Goal: Task Accomplishment & Management: Use online tool/utility

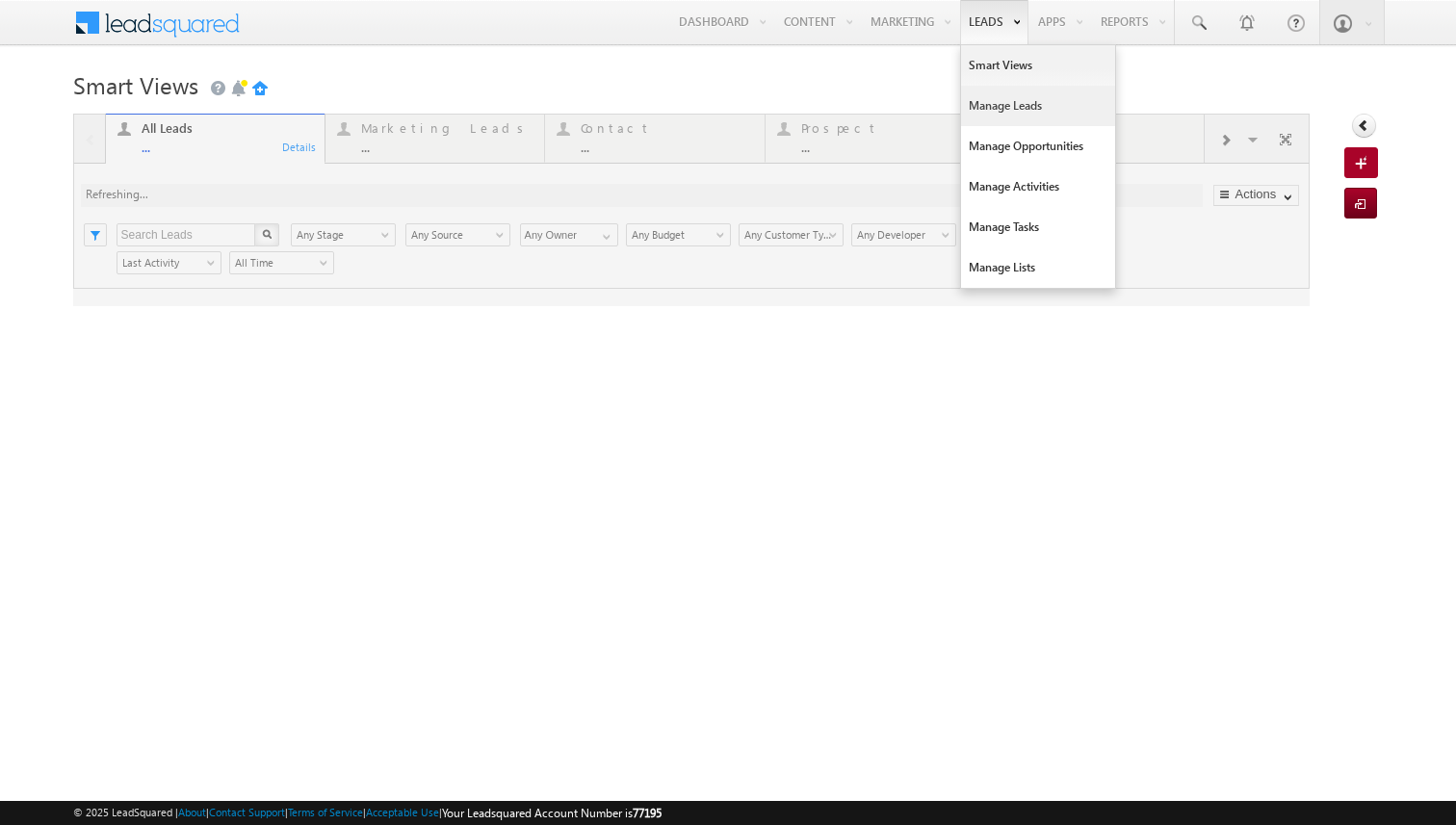
click at [985, 106] on link "Manage Leads" at bounding box center [1038, 105] width 154 height 41
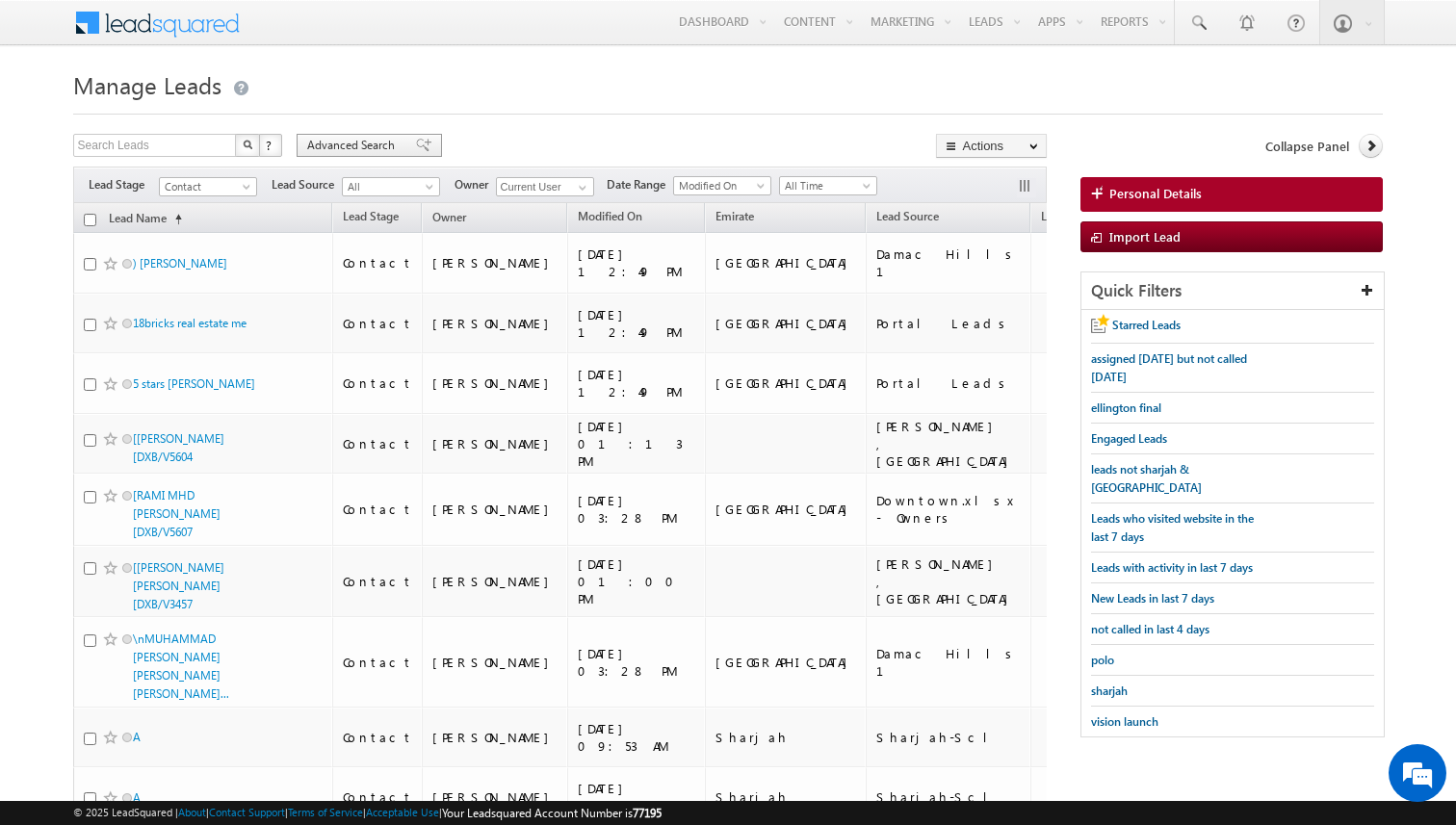
click at [376, 148] on span "Advanced Search" at bounding box center [354, 145] width 93 height 17
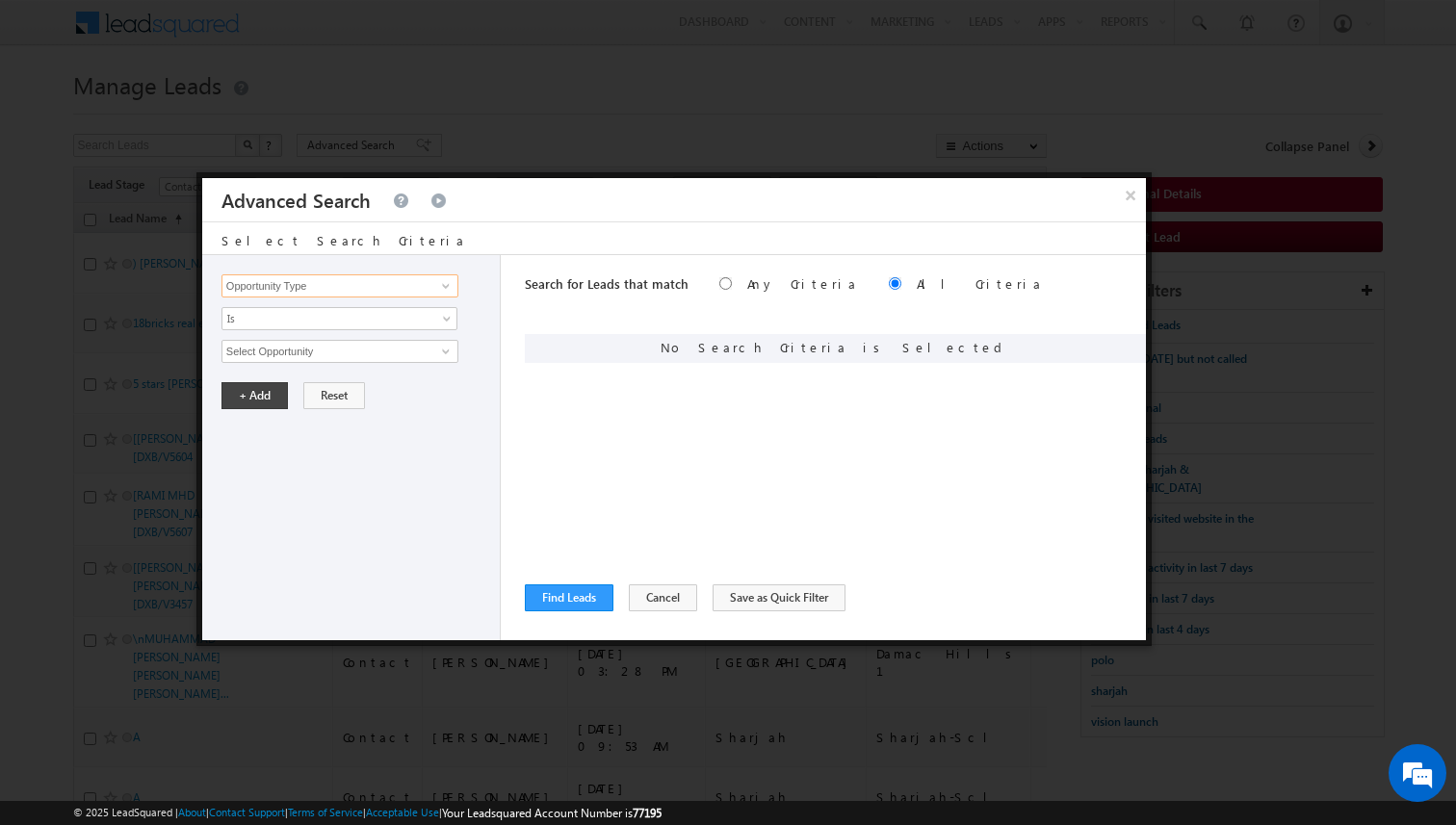
click at [408, 290] on input "Opportunity Type" at bounding box center [340, 285] width 237 height 23
type input "Lead Source"
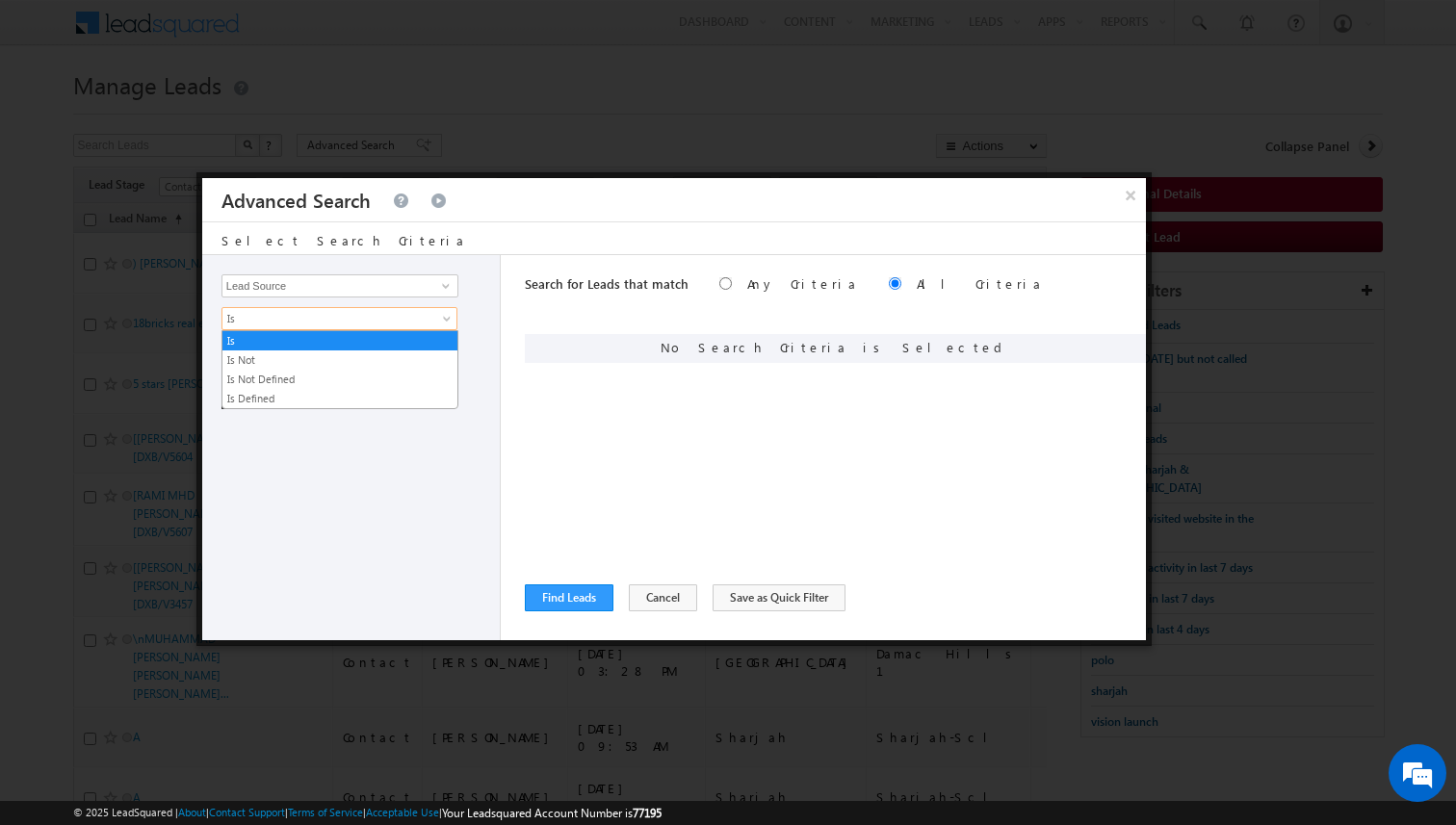
click at [365, 318] on span "Is" at bounding box center [327, 318] width 209 height 17
click at [314, 356] on link "Is Not" at bounding box center [340, 360] width 235 height 17
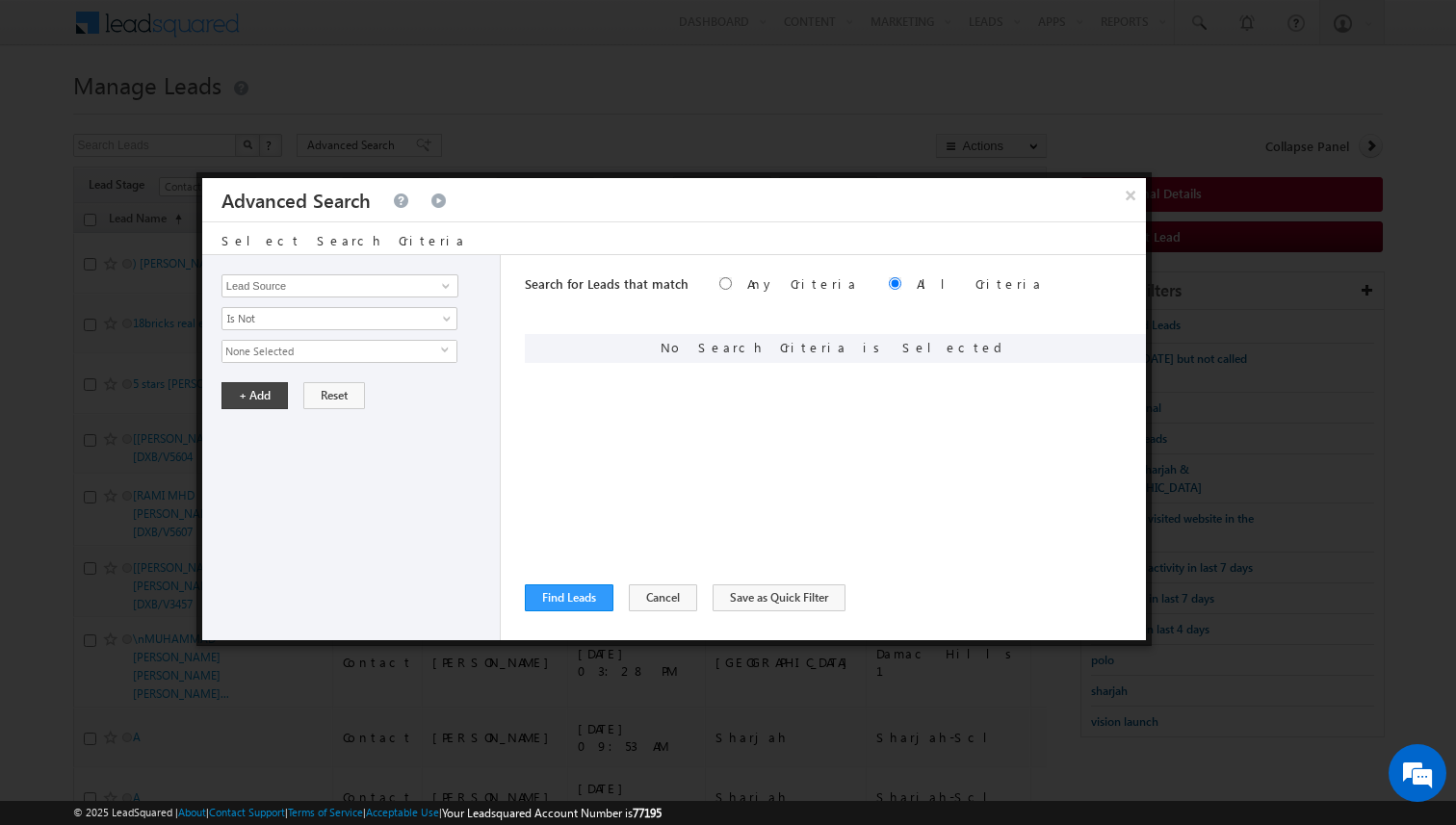
click at [304, 353] on span "None Selected" at bounding box center [332, 351] width 219 height 21
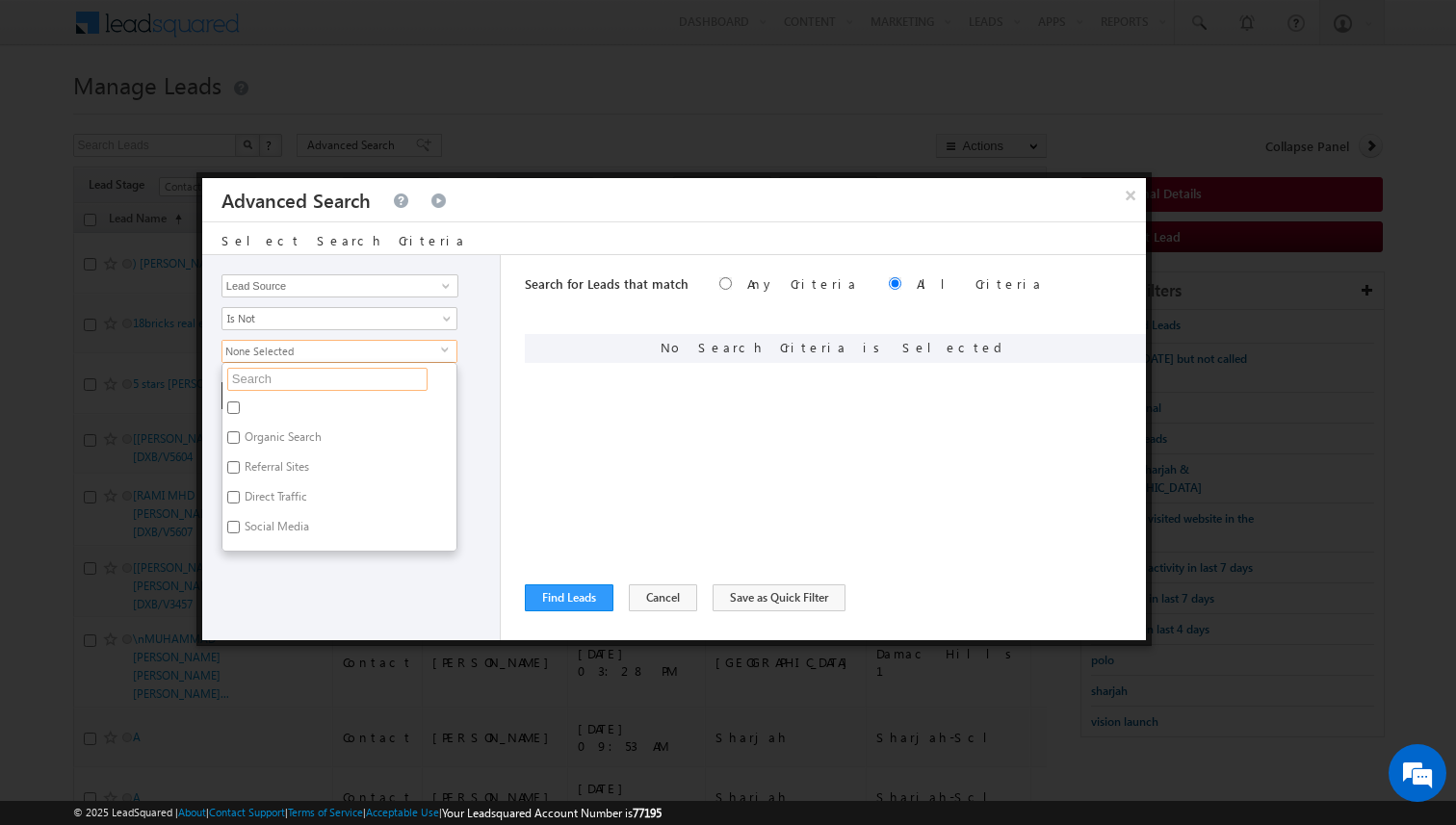
click at [292, 376] on input "text" at bounding box center [328, 379] width 201 height 23
type input "shar"
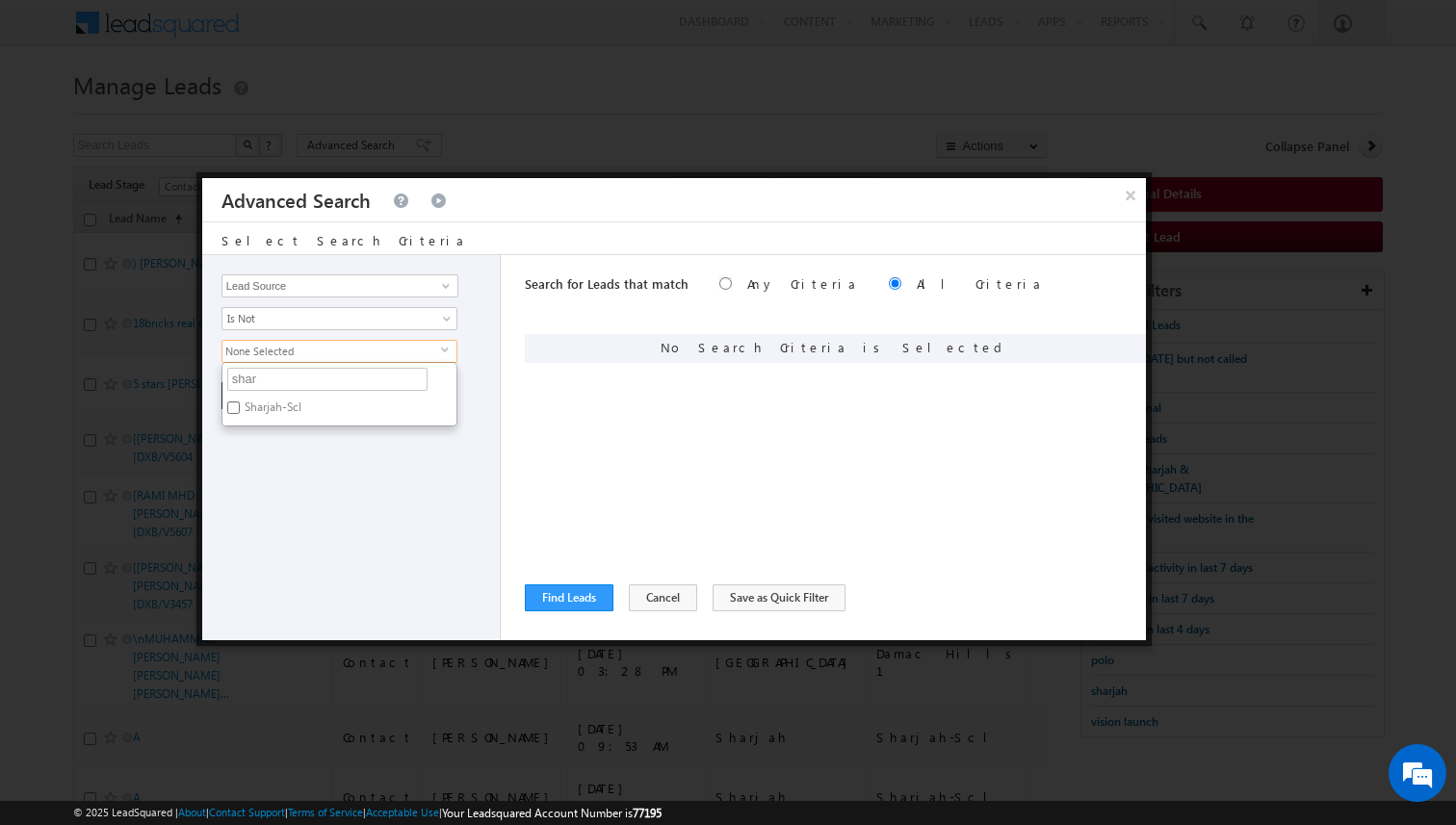
click at [275, 405] on label "Sharjah-Scl" at bounding box center [271, 411] width 98 height 30
click at [240, 405] on input "Sharjah-Scl" at bounding box center [234, 408] width 13 height 13
checkbox input "true"
click at [299, 447] on div "Opportunity Type Lead Activity Task Sales Group Prospect Id Address 1 Address 2…" at bounding box center [351, 448] width 298 height 386
click at [255, 392] on button "+ Add" at bounding box center [254, 396] width 67 height 27
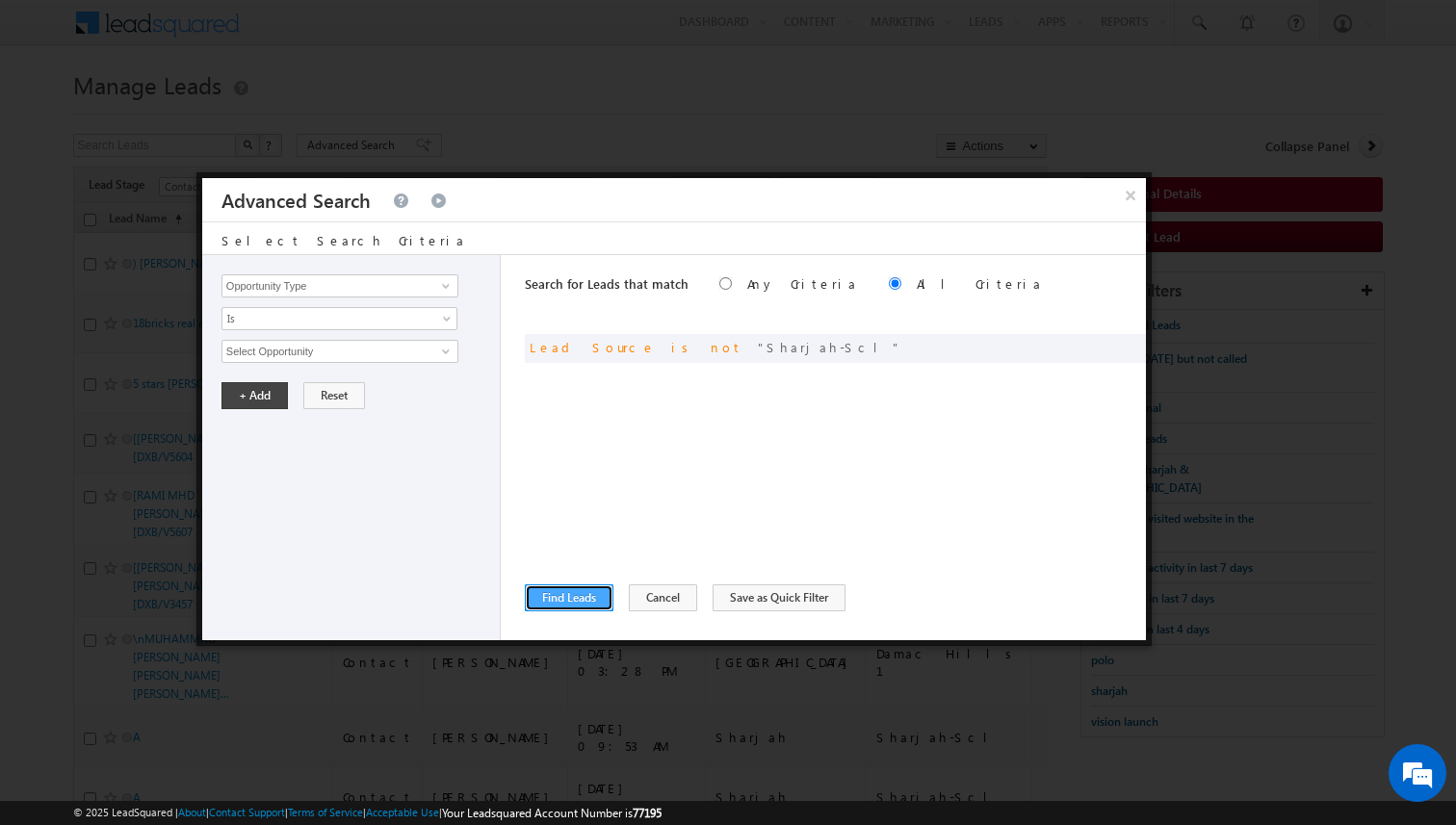
click at [572, 598] on button "Find Leads" at bounding box center [568, 597] width 88 height 27
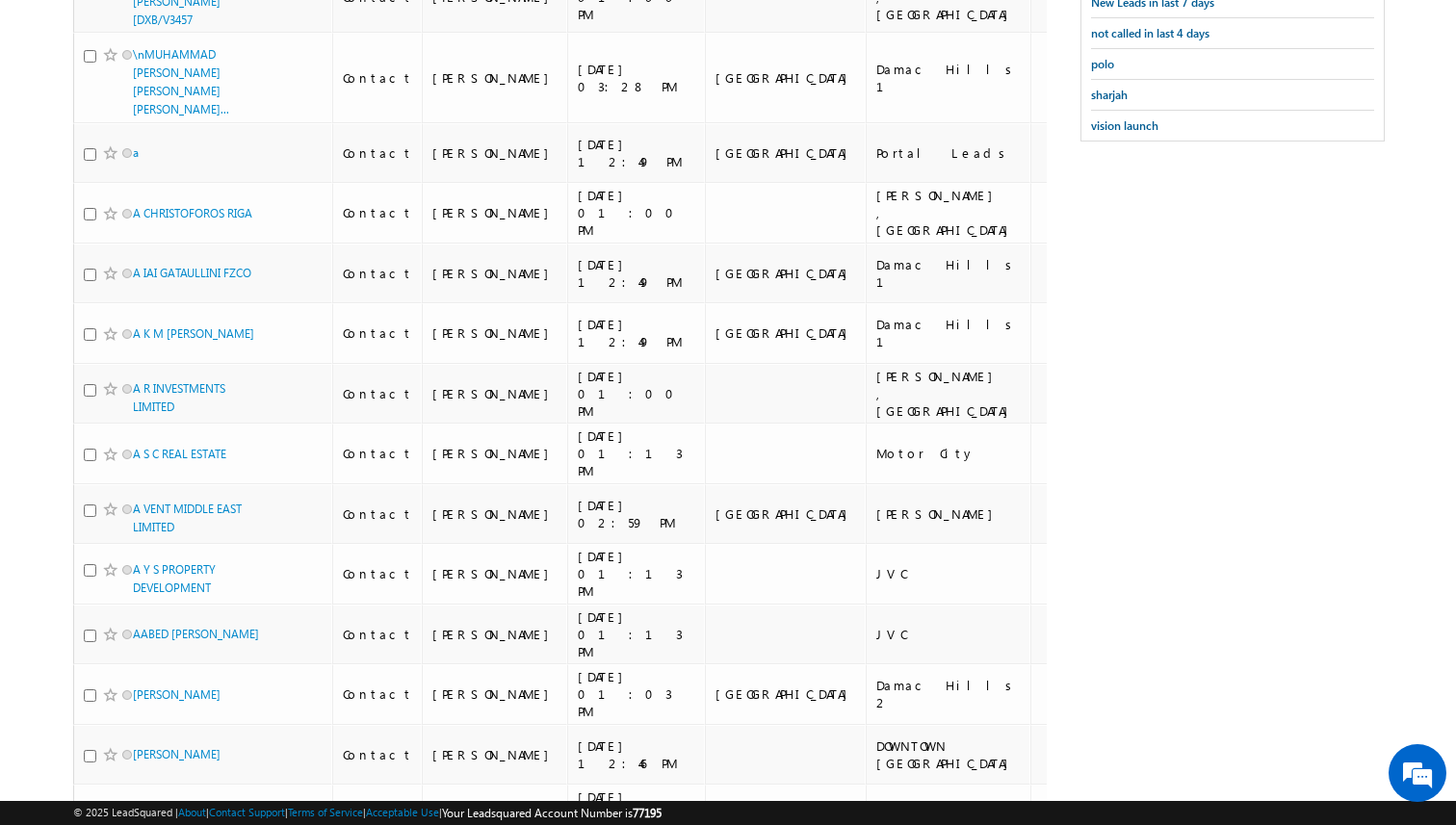
scroll to position [73, 0]
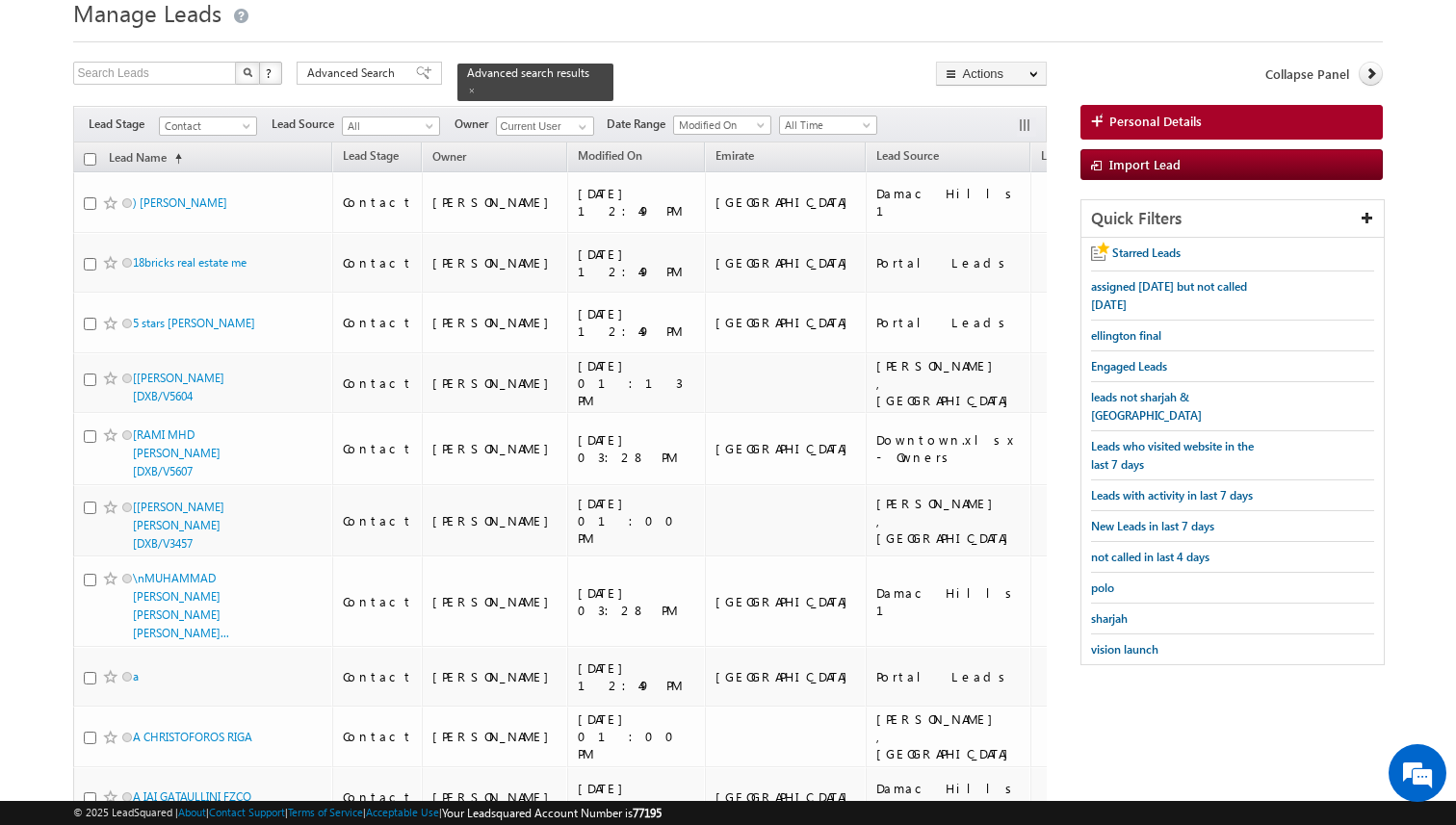
click at [90, 160] on input "checkbox" at bounding box center [89, 159] width 13 height 13
checkbox input "true"
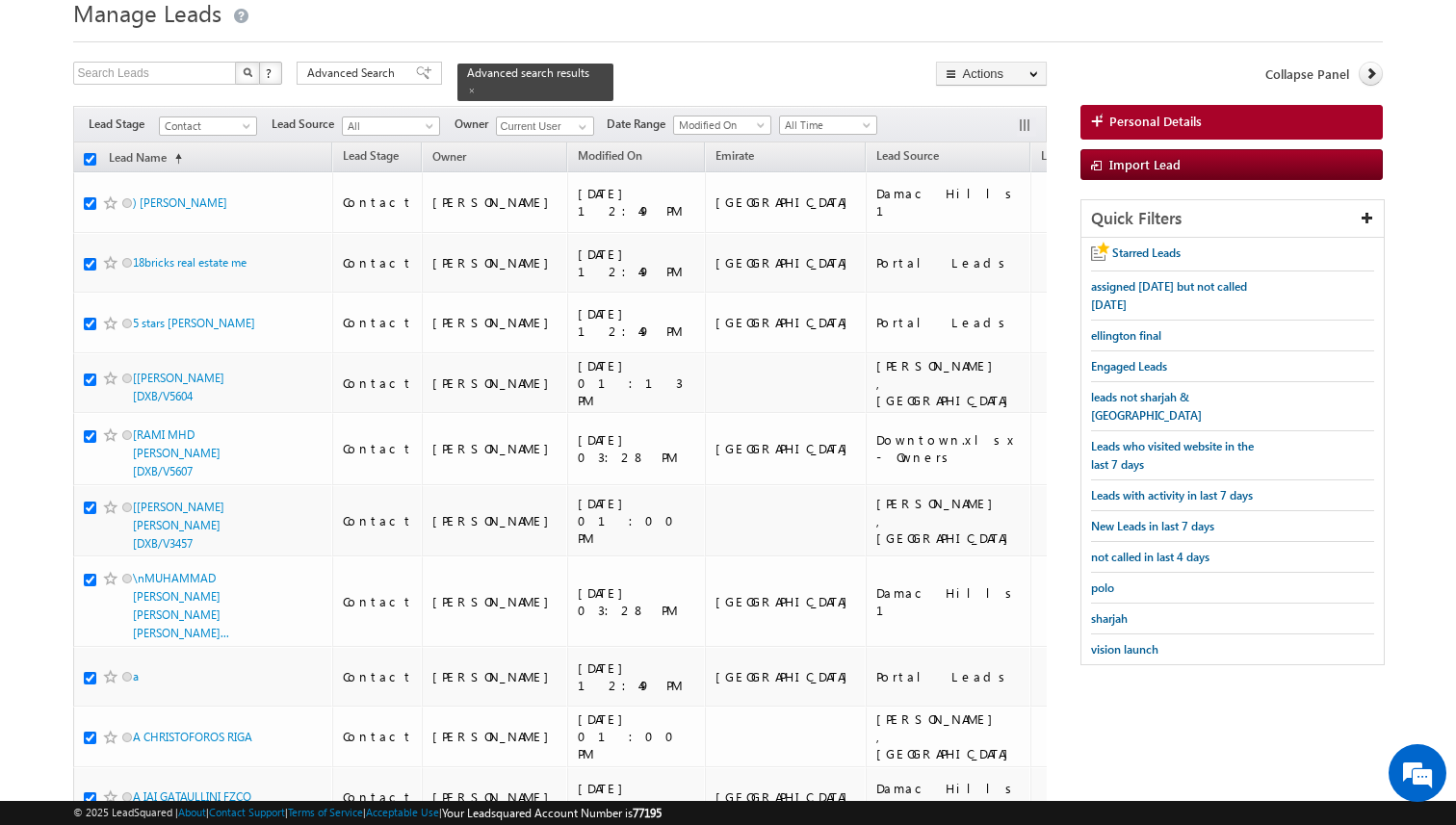
checkbox input "true"
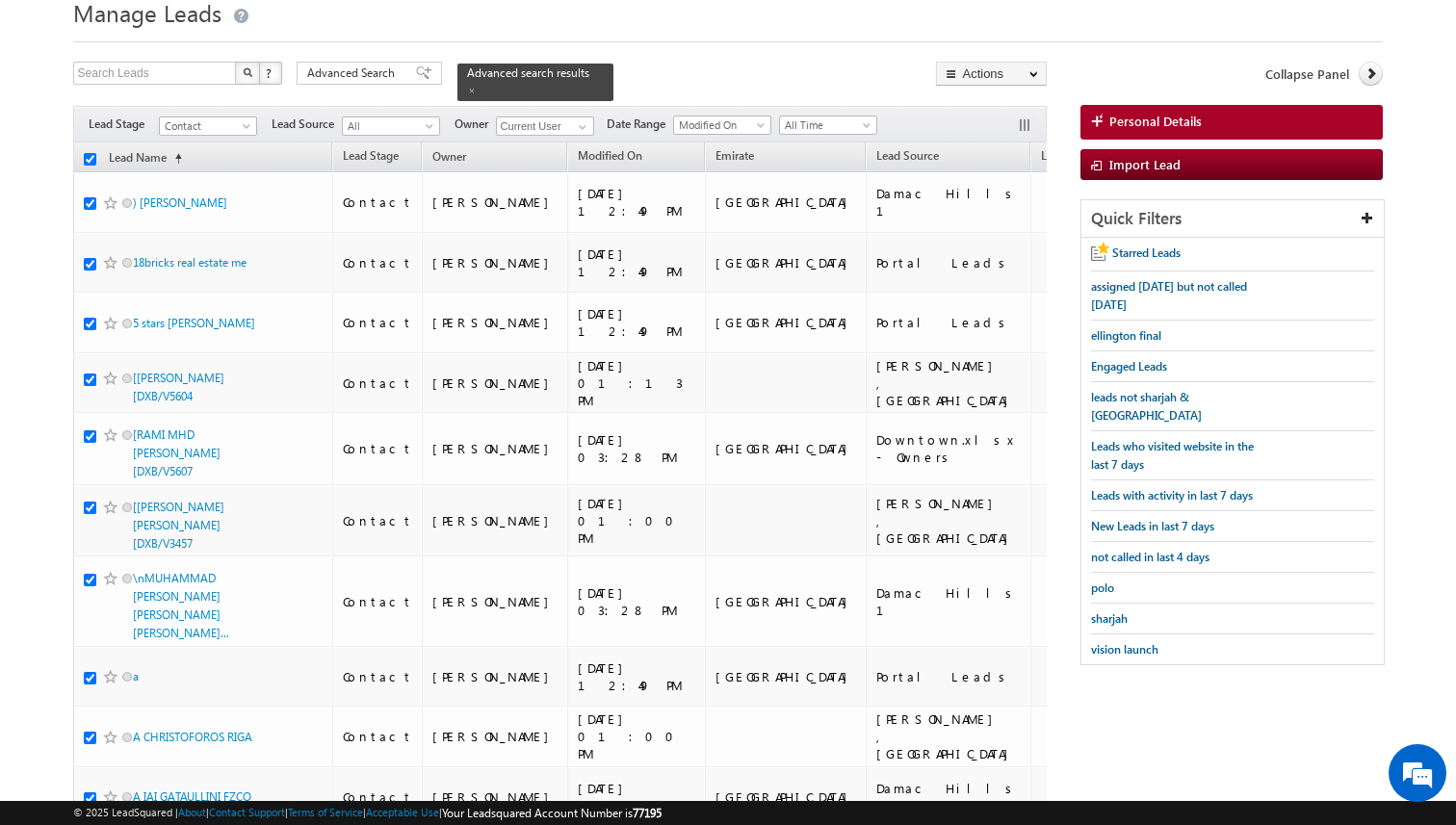
checkbox input "true"
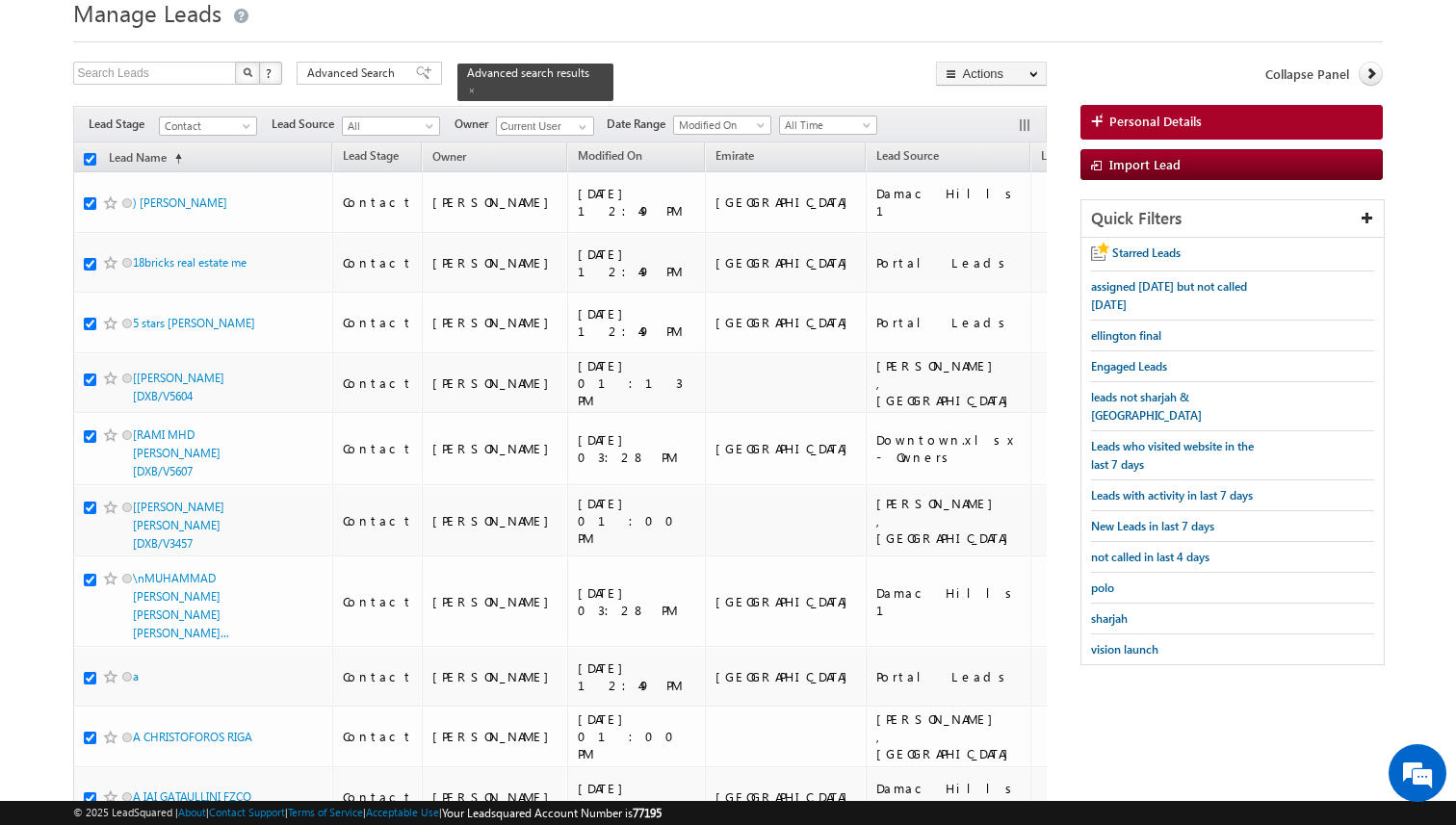
checkbox input "true"
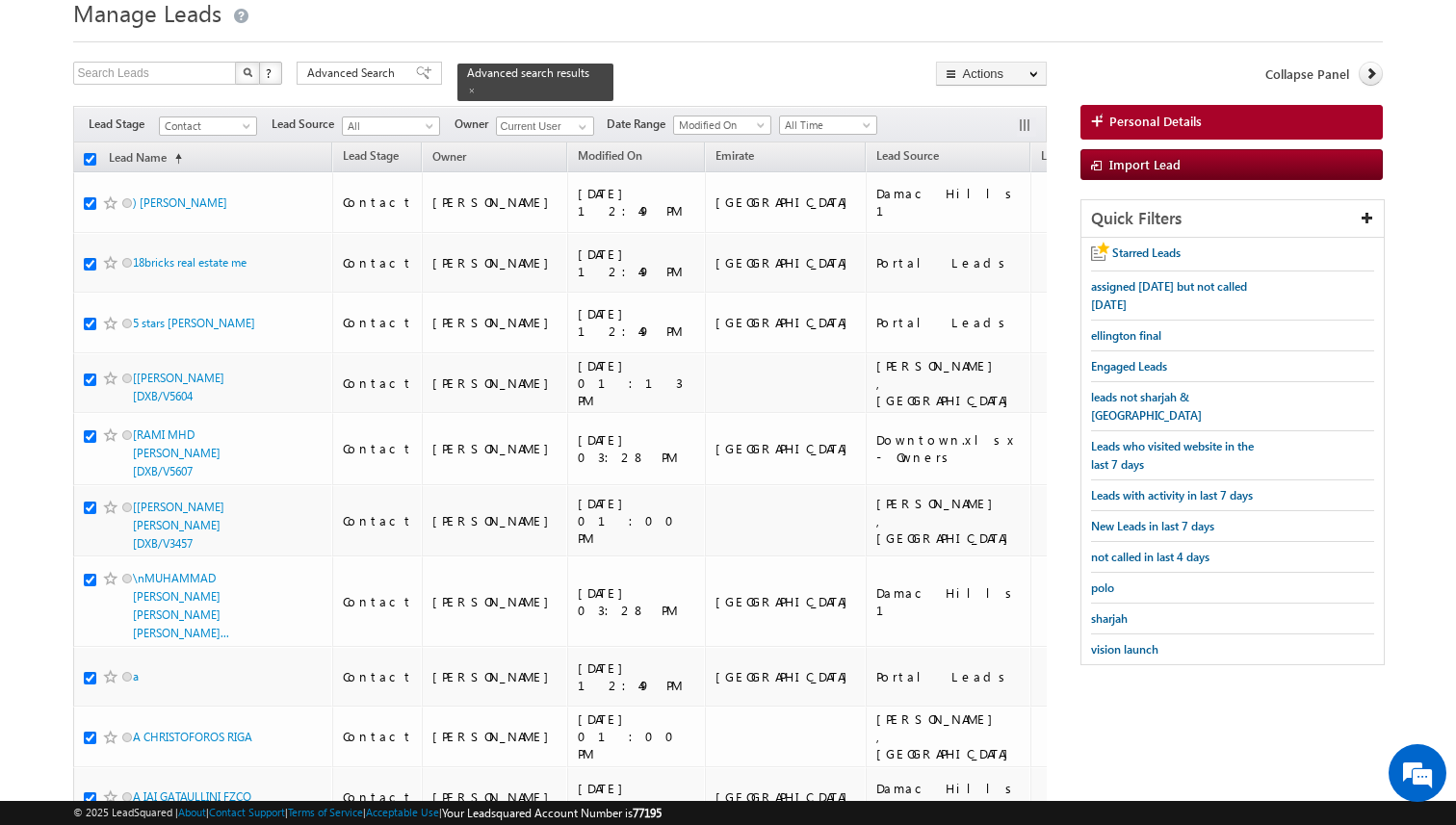
checkbox input "true"
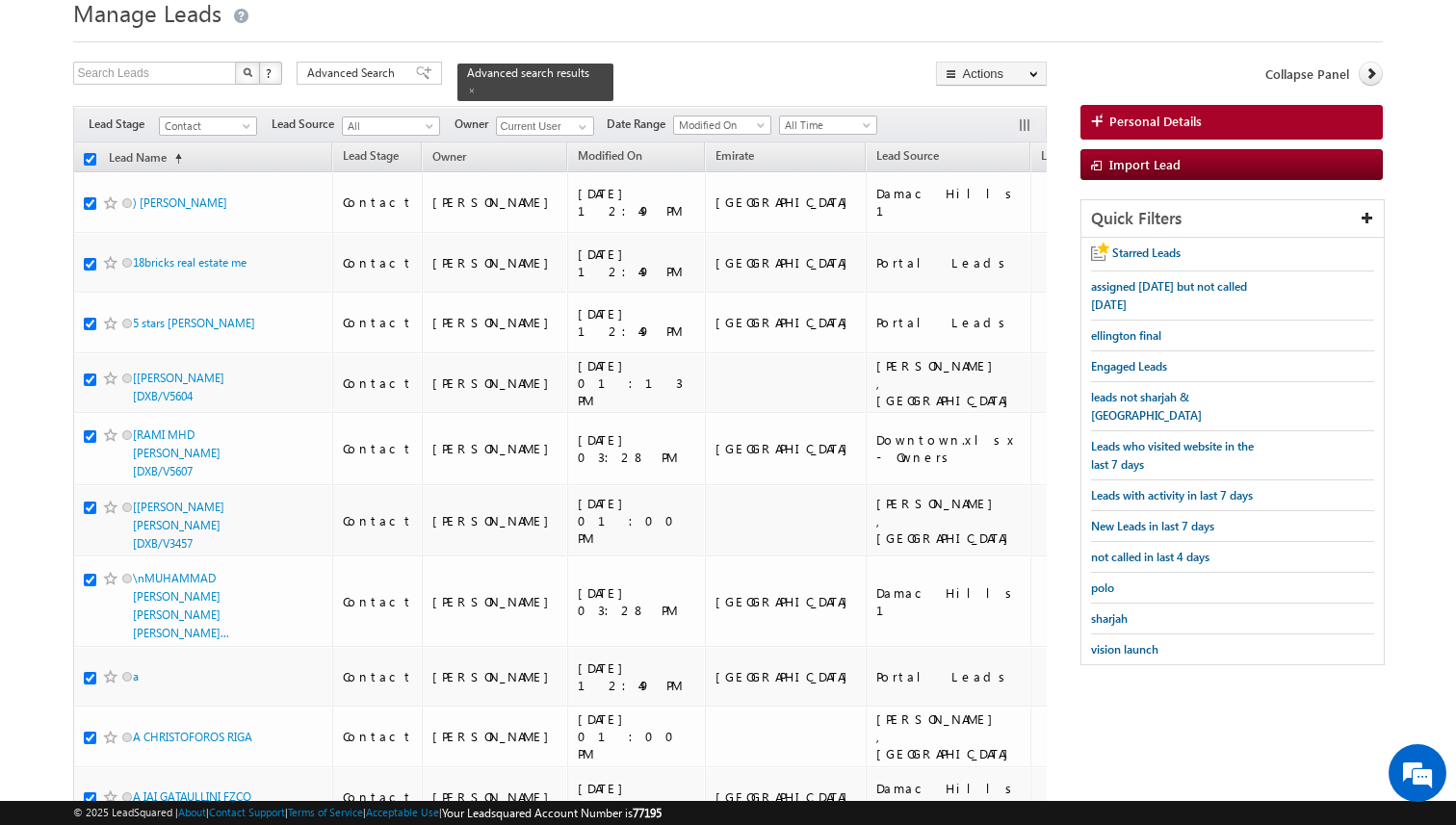
checkbox input "true"
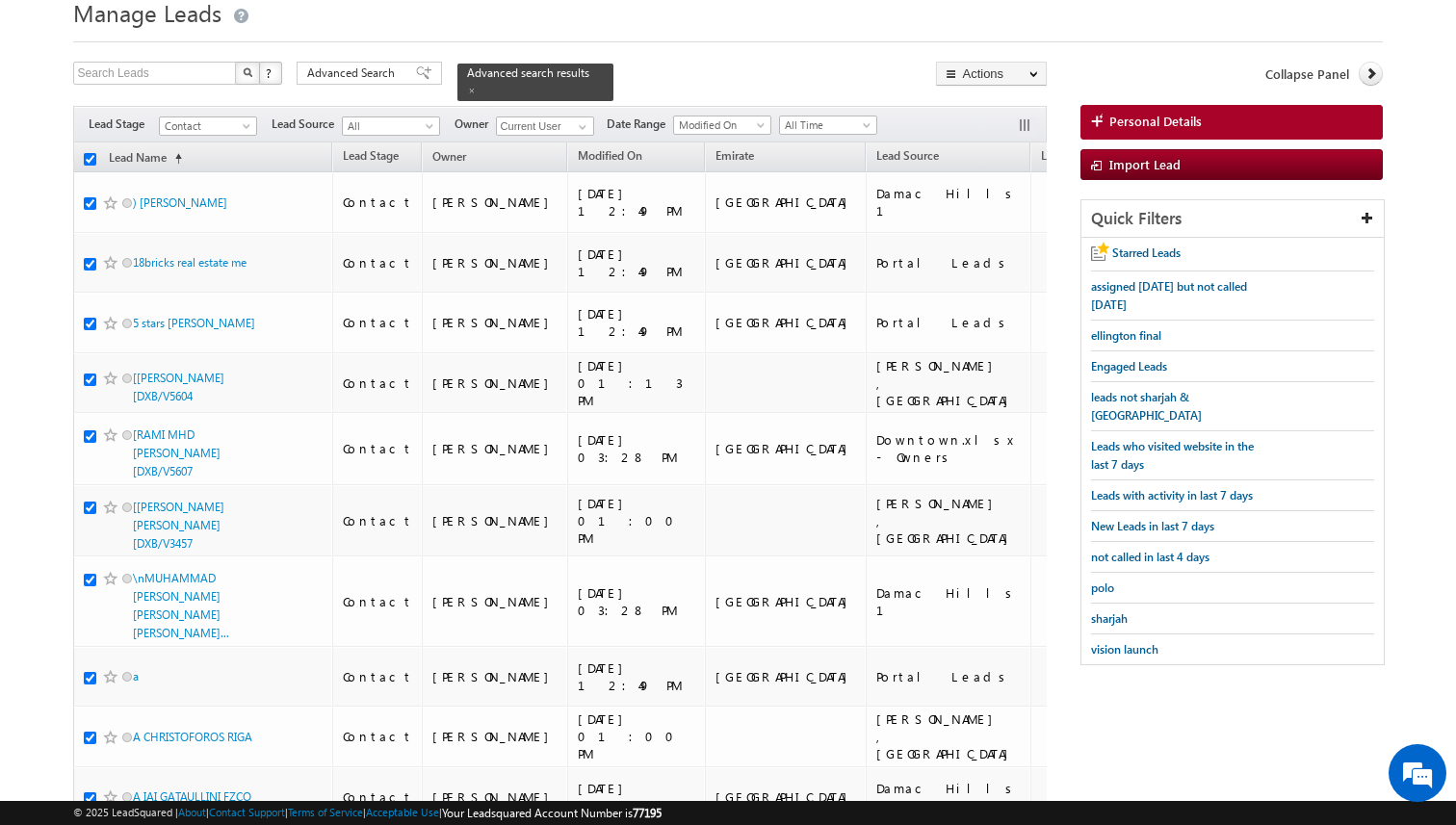
checkbox input "true"
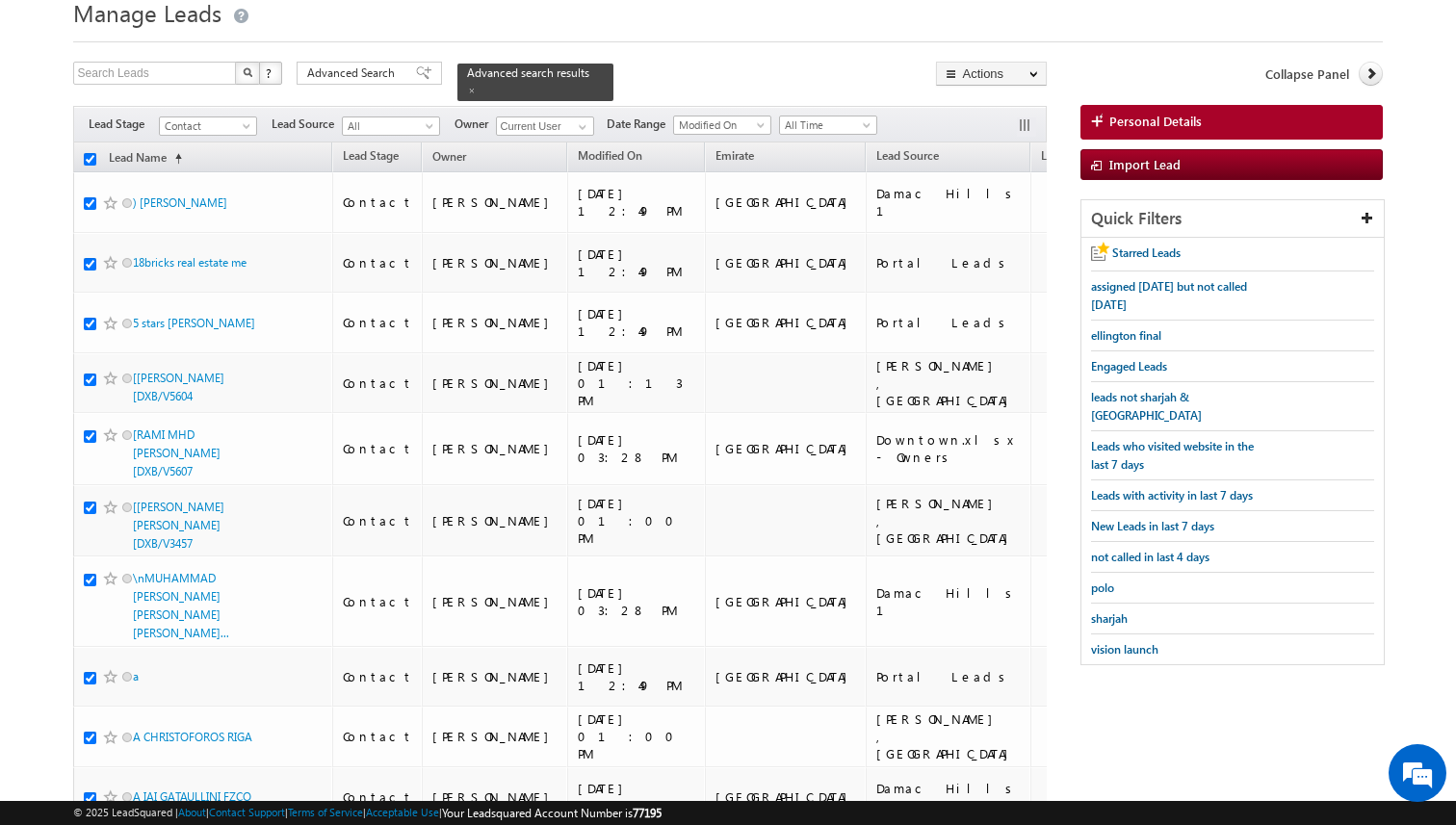
checkbox input "true"
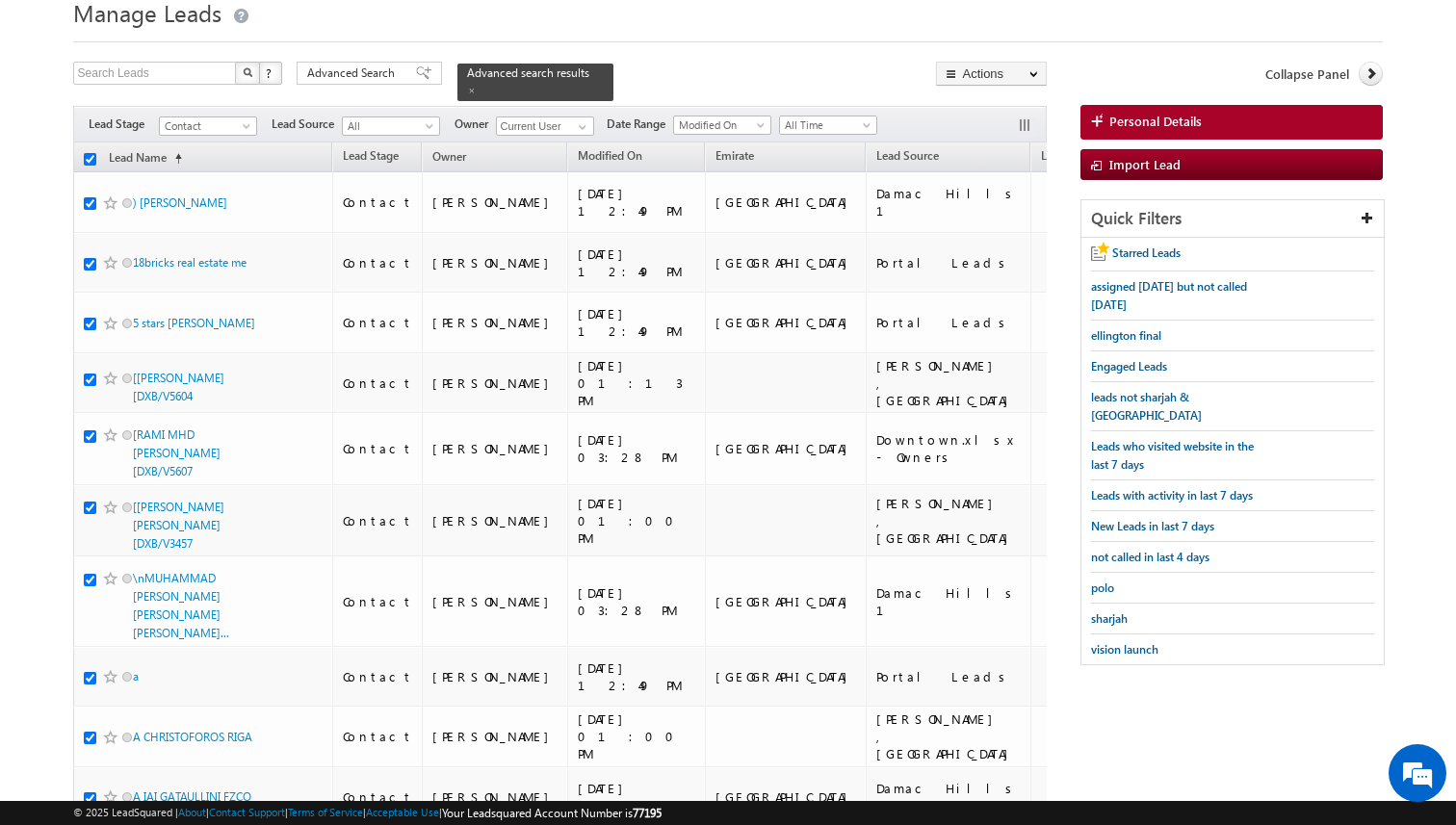
checkbox input "true"
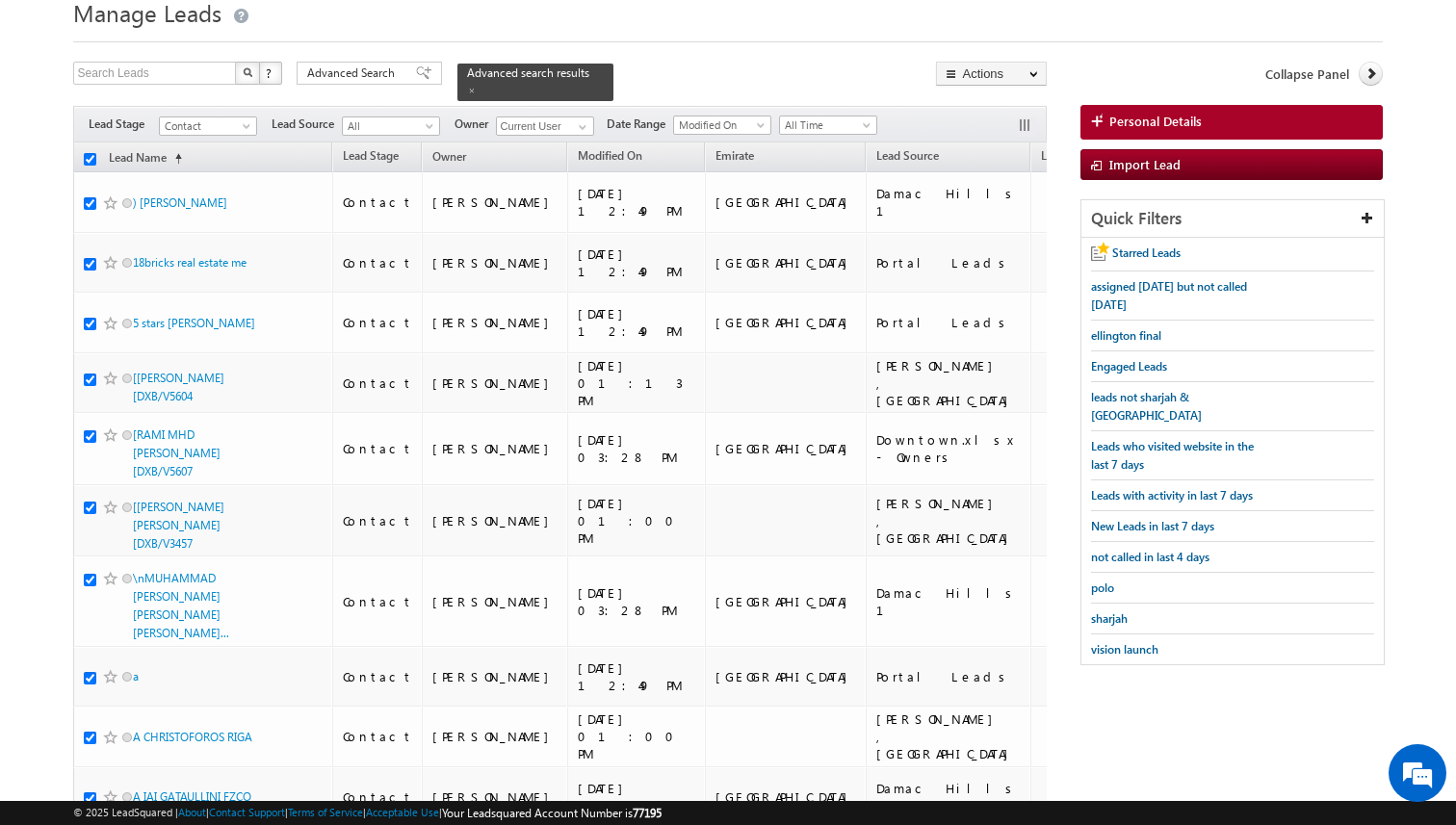
checkbox input "true"
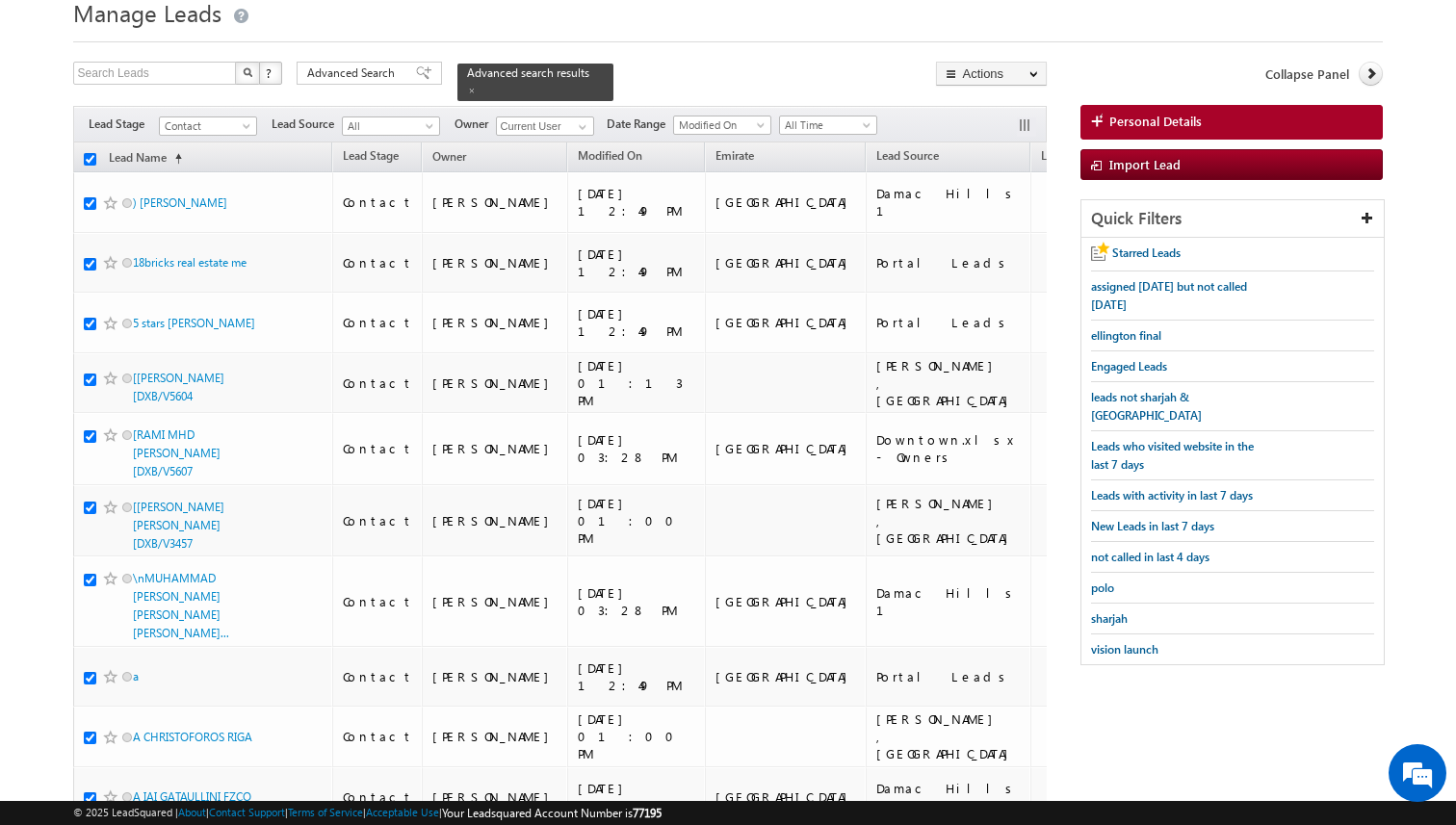
checkbox input "true"
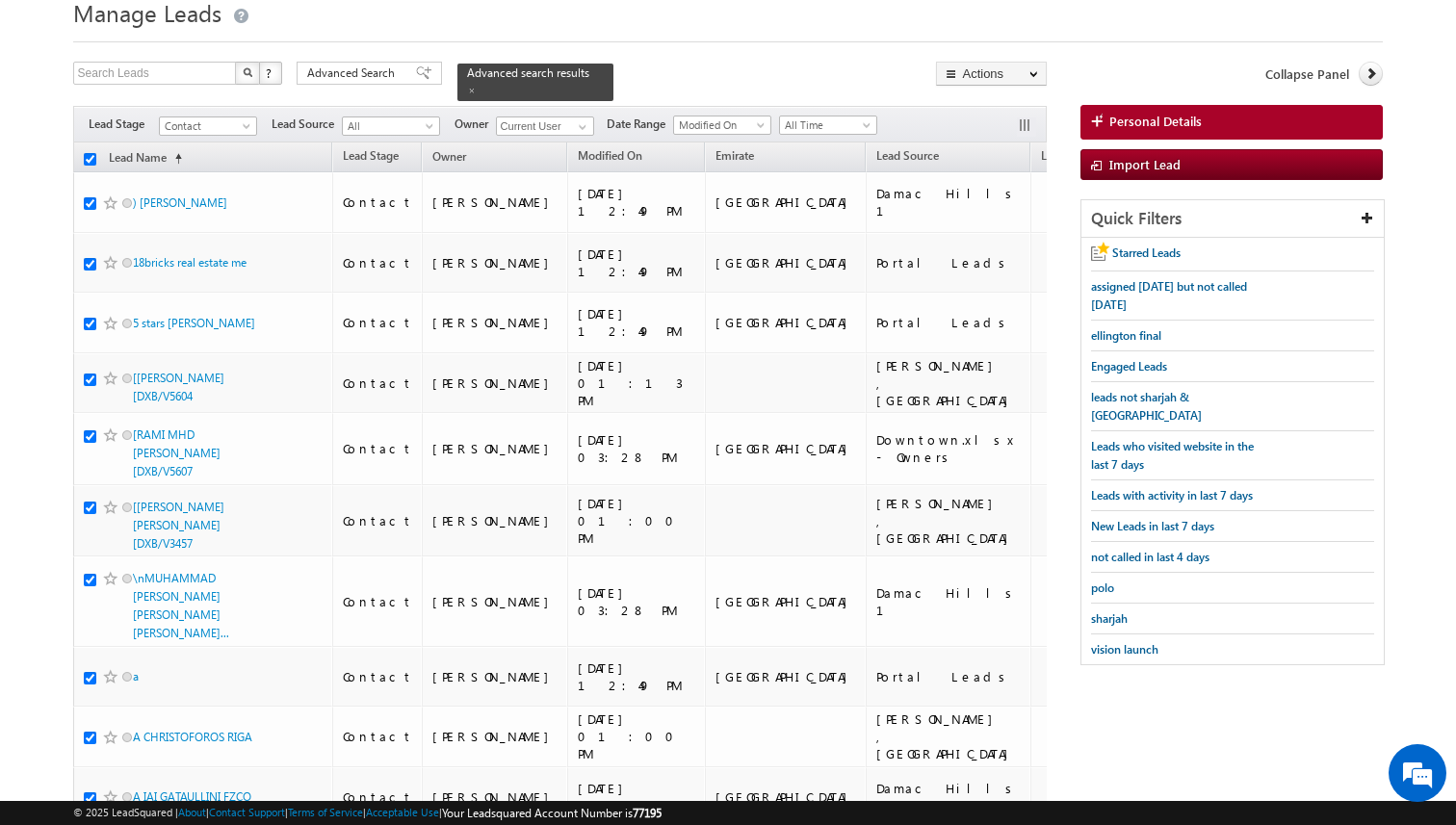
checkbox input "true"
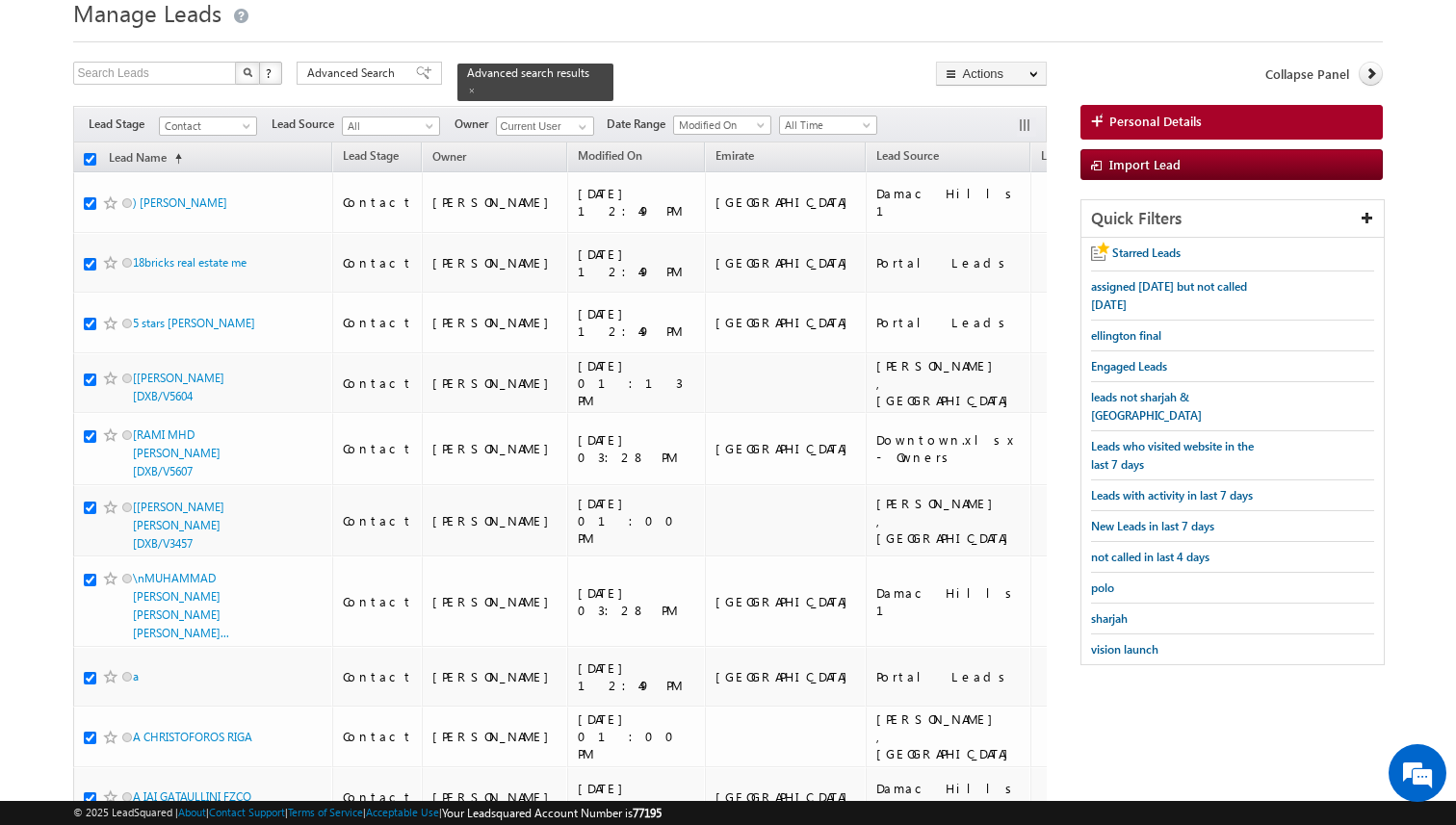
checkbox input "true"
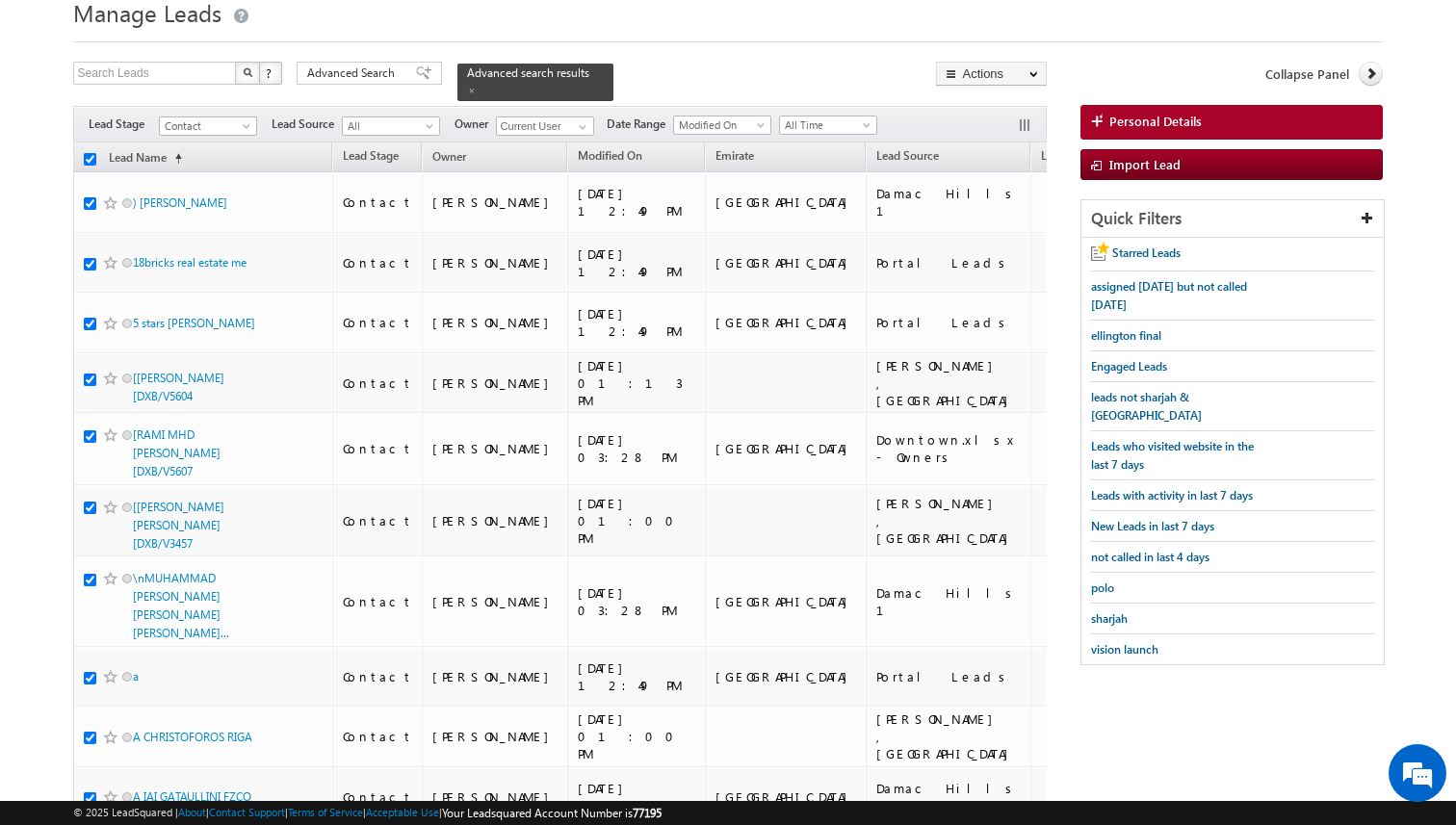
checkbox input "true"
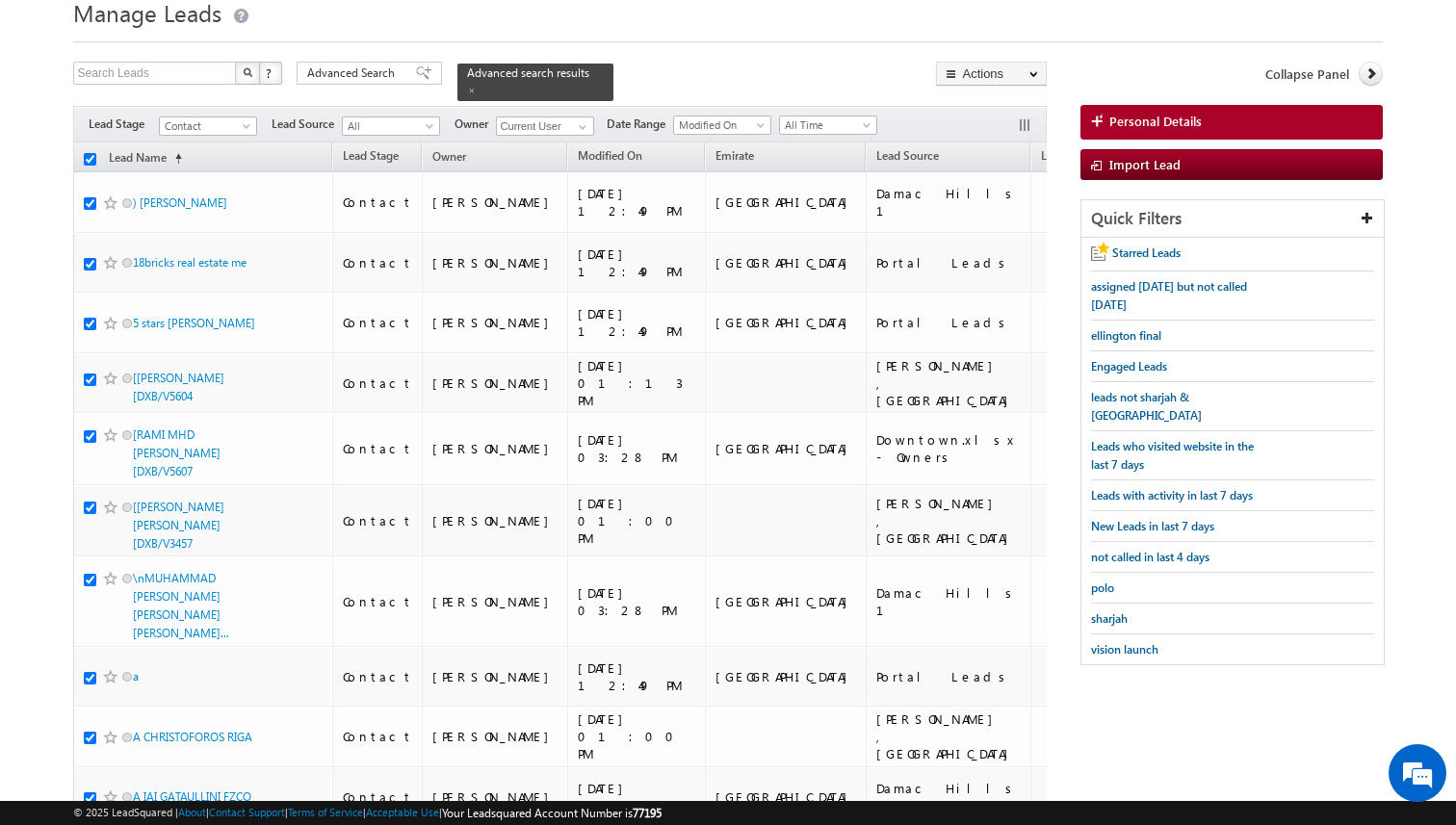
checkbox input "true"
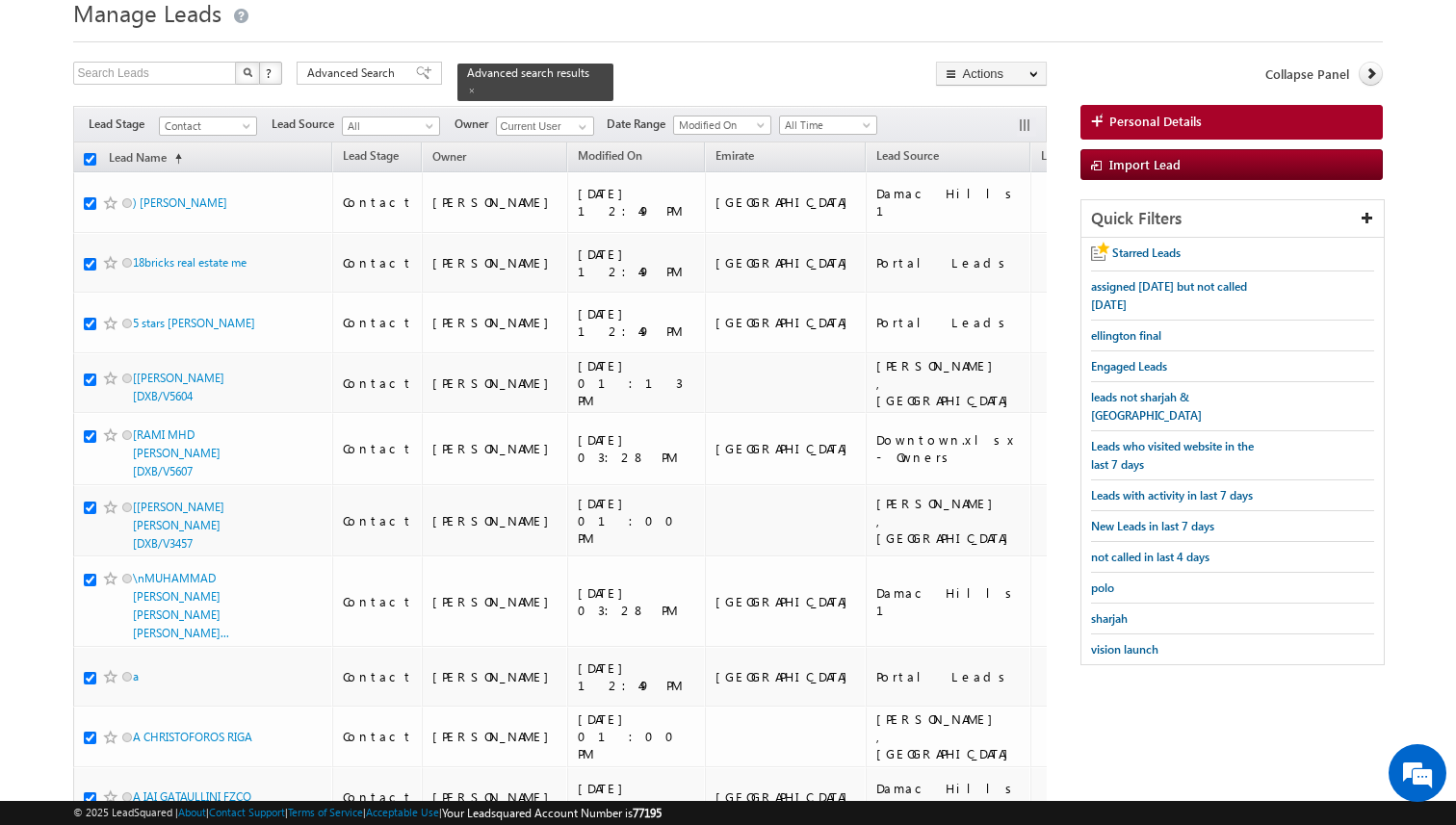
checkbox input "true"
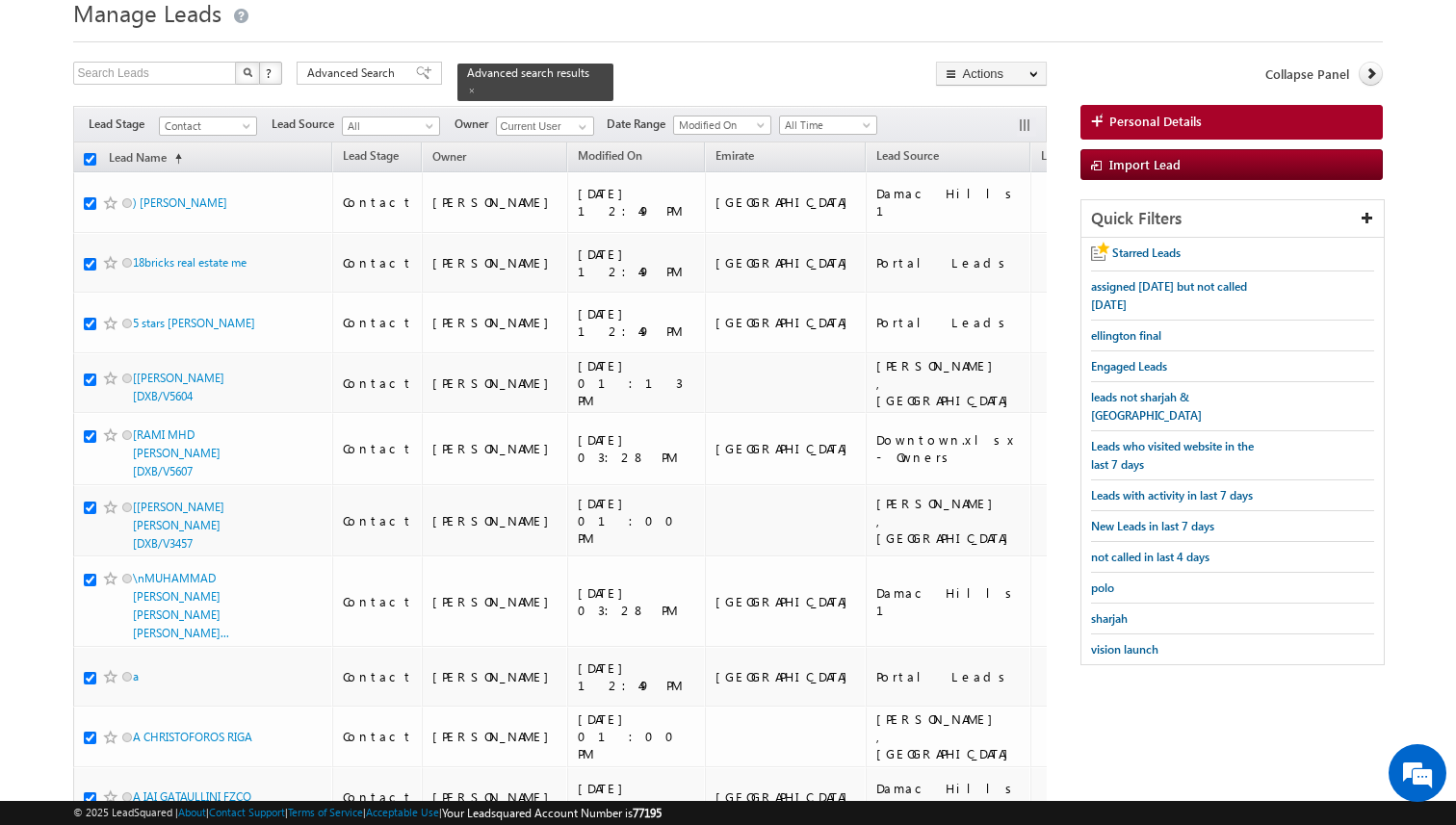
checkbox input "true"
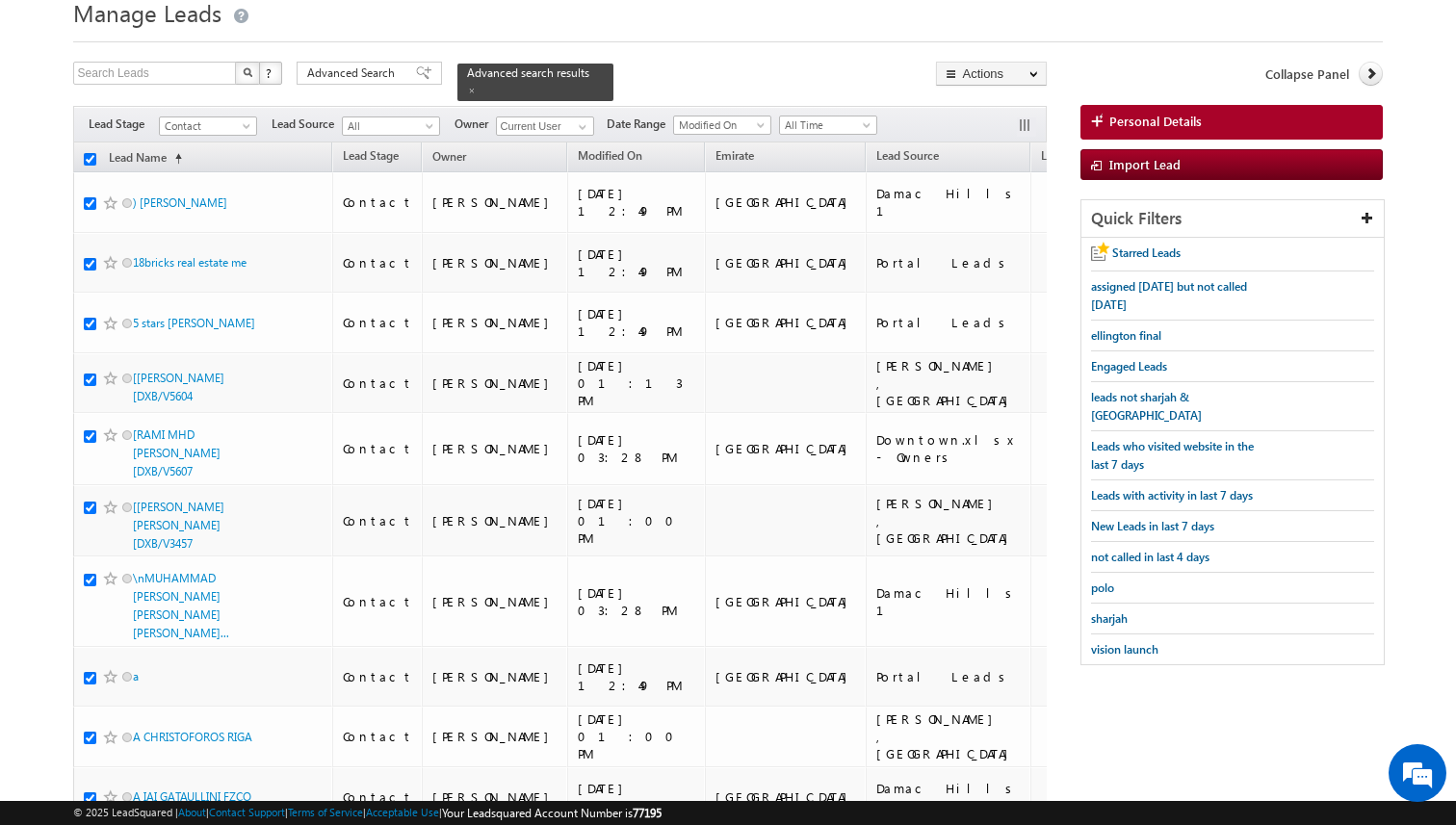
checkbox input "true"
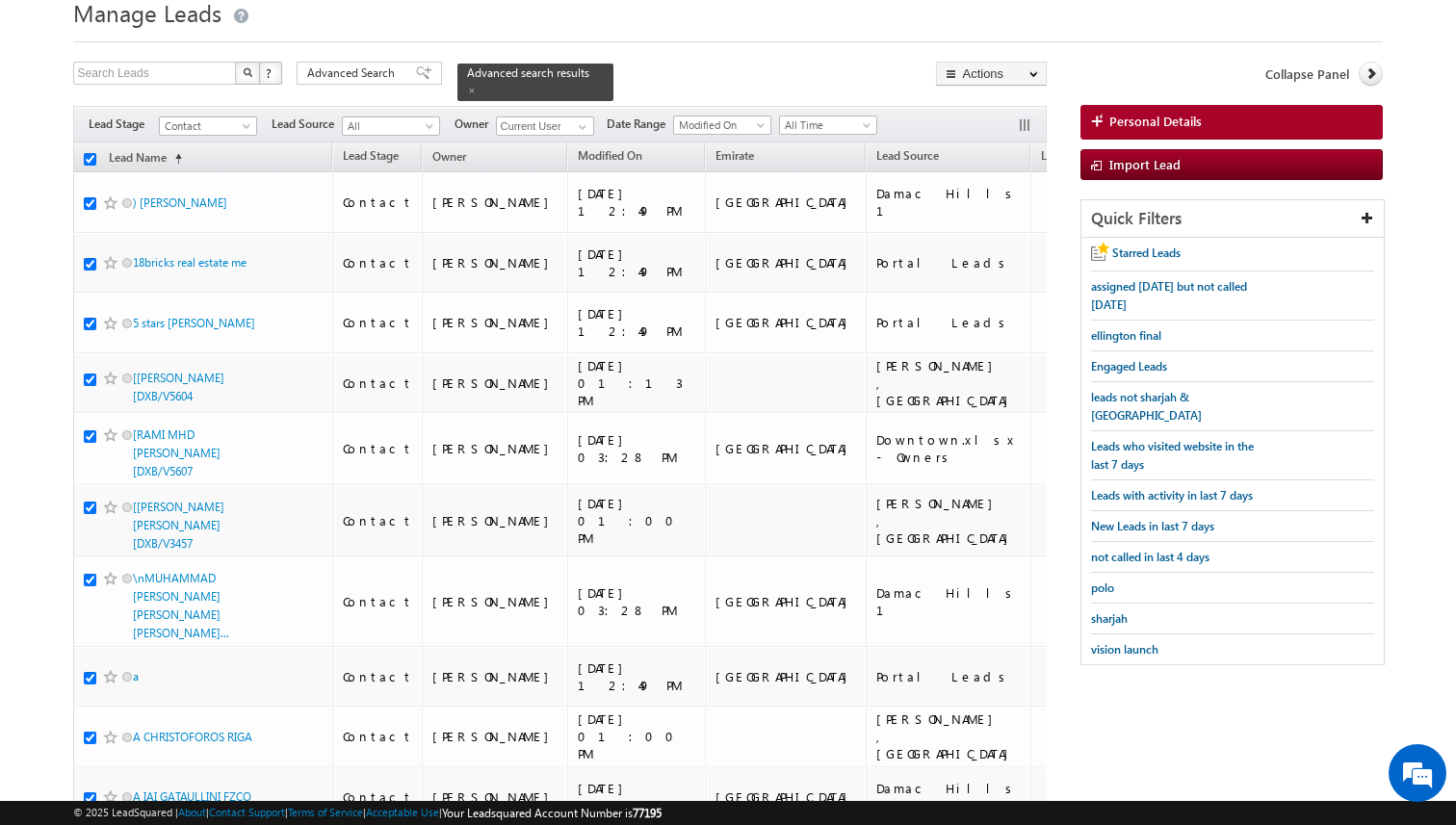
checkbox input "true"
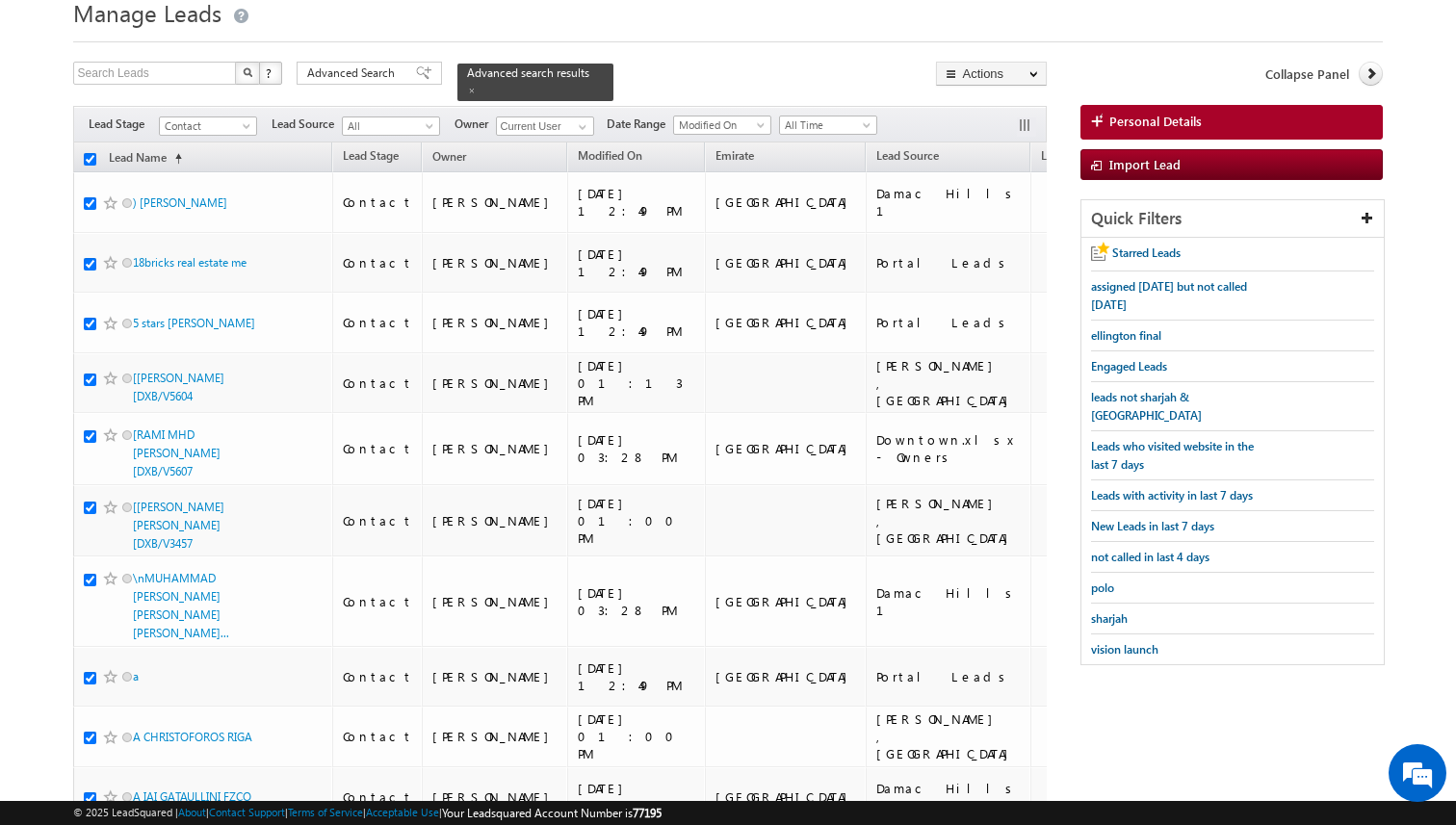
checkbox input "true"
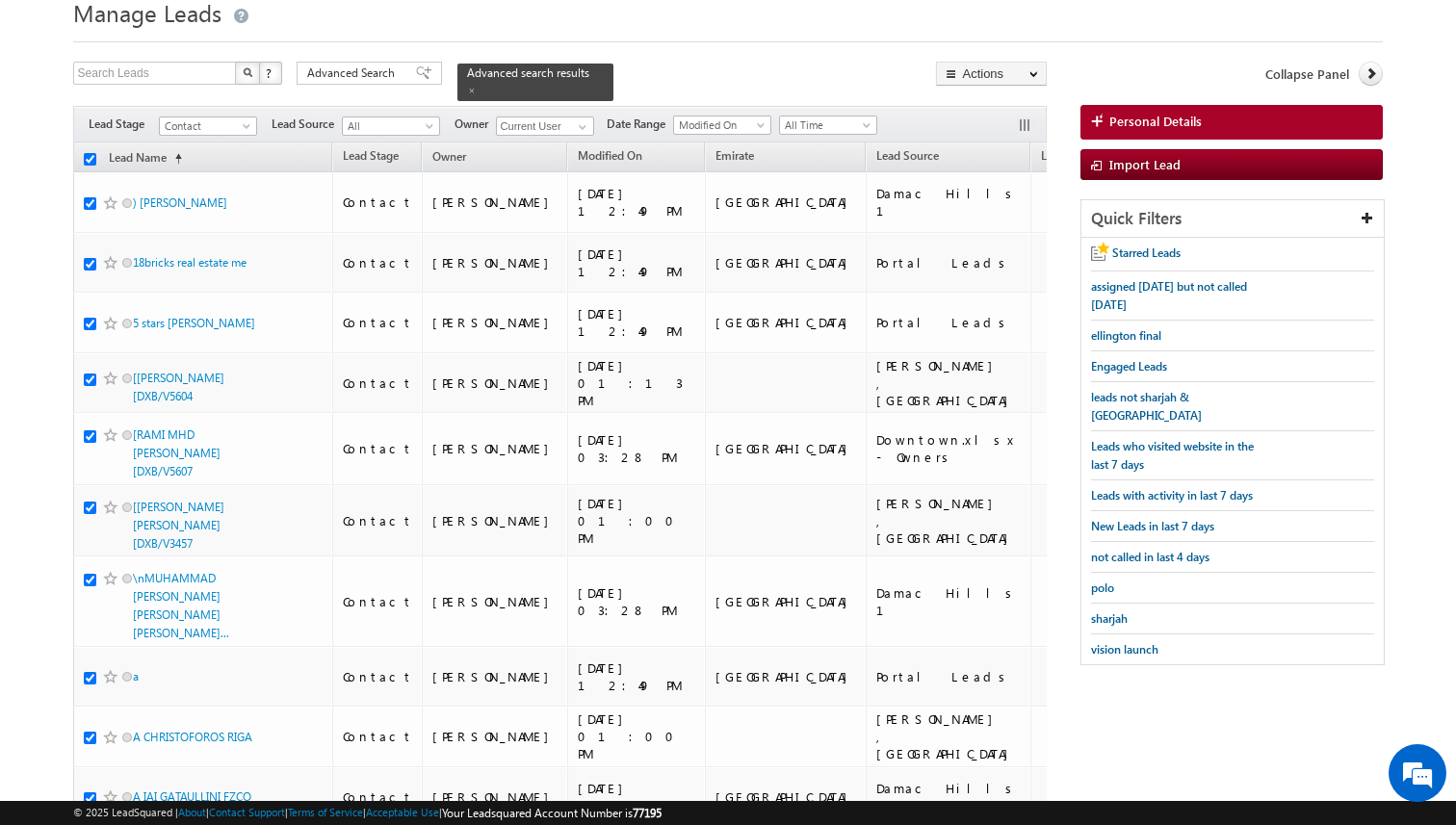
checkbox input "true"
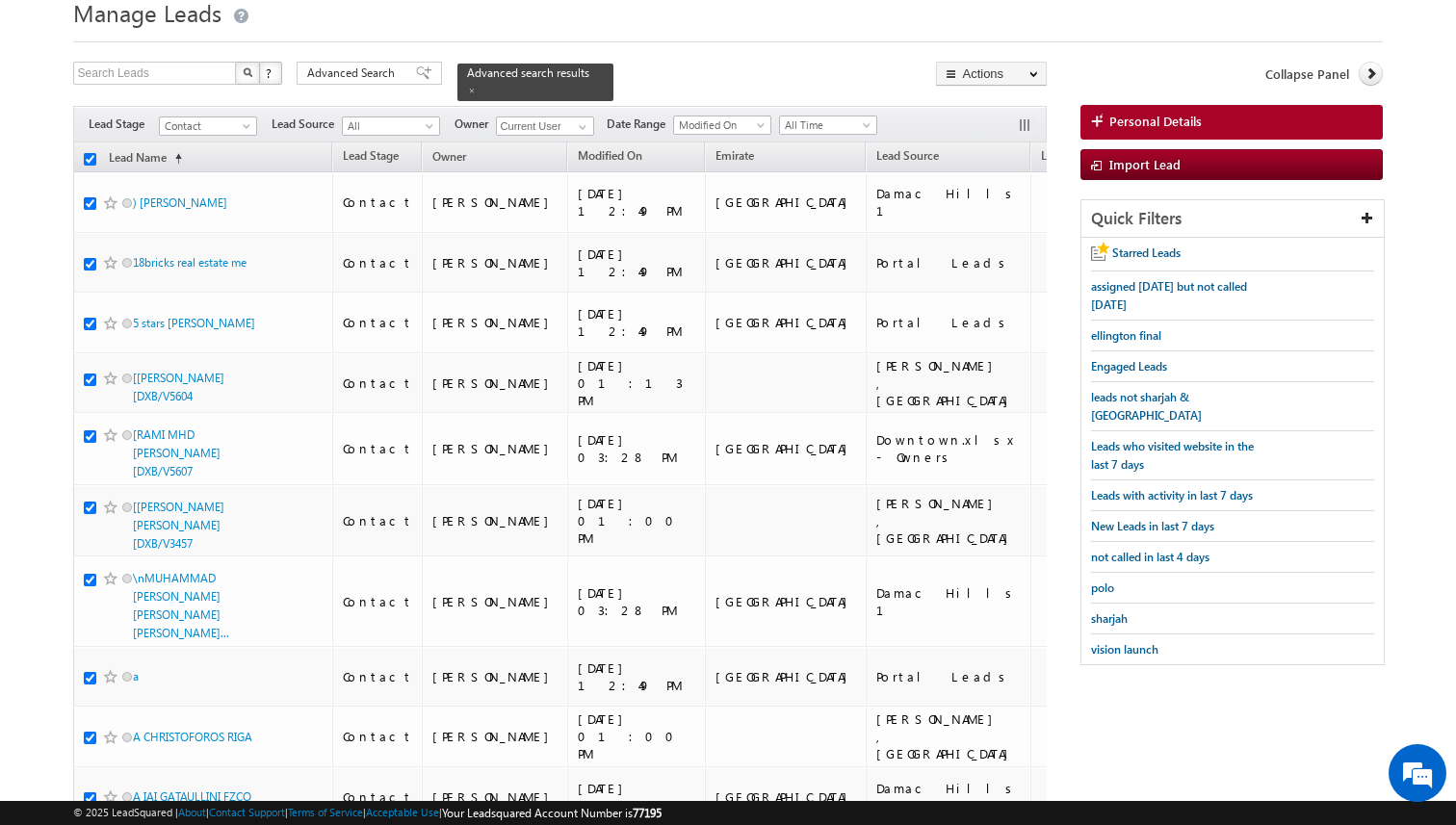
checkbox input "true"
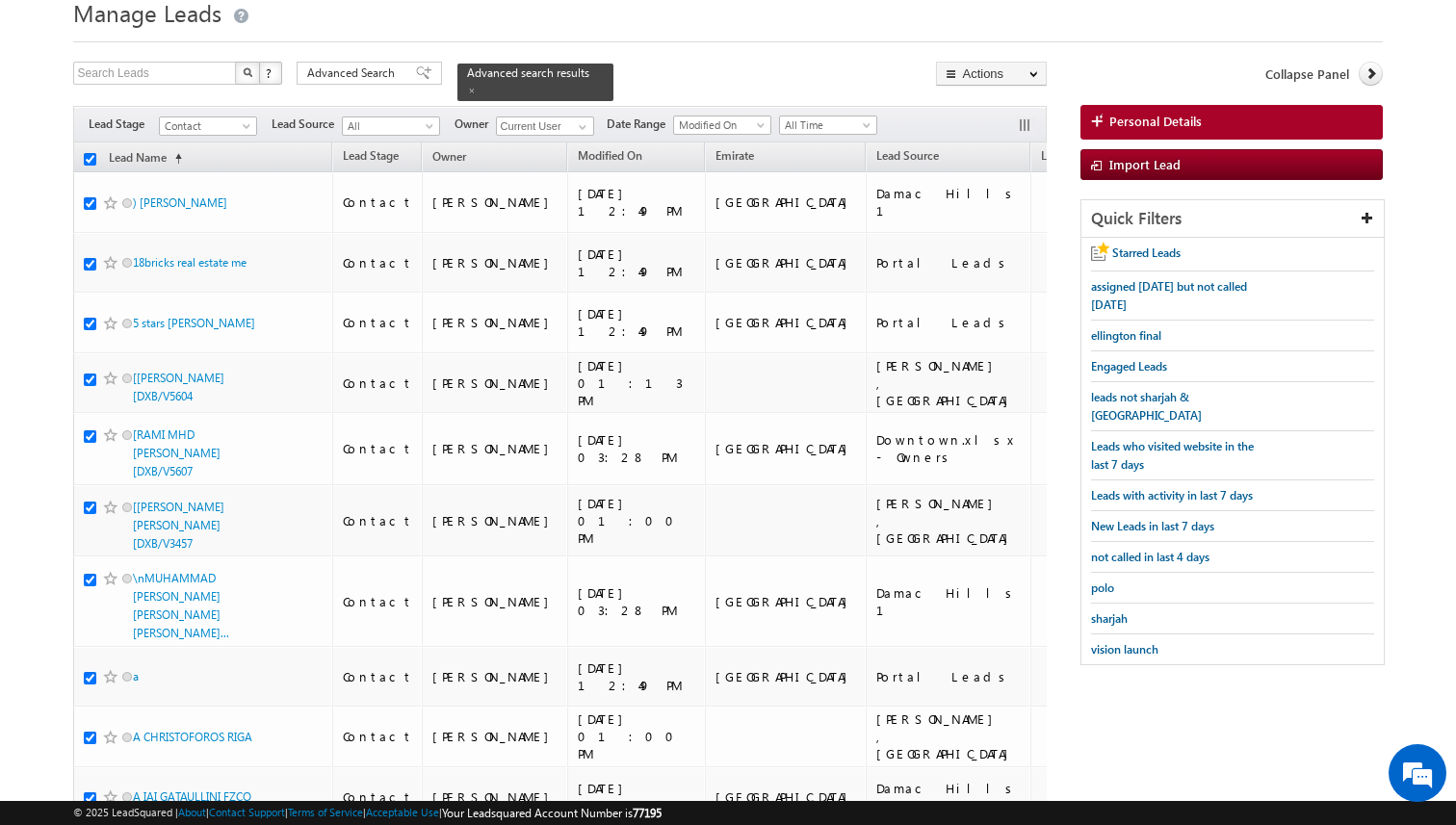
checkbox input "true"
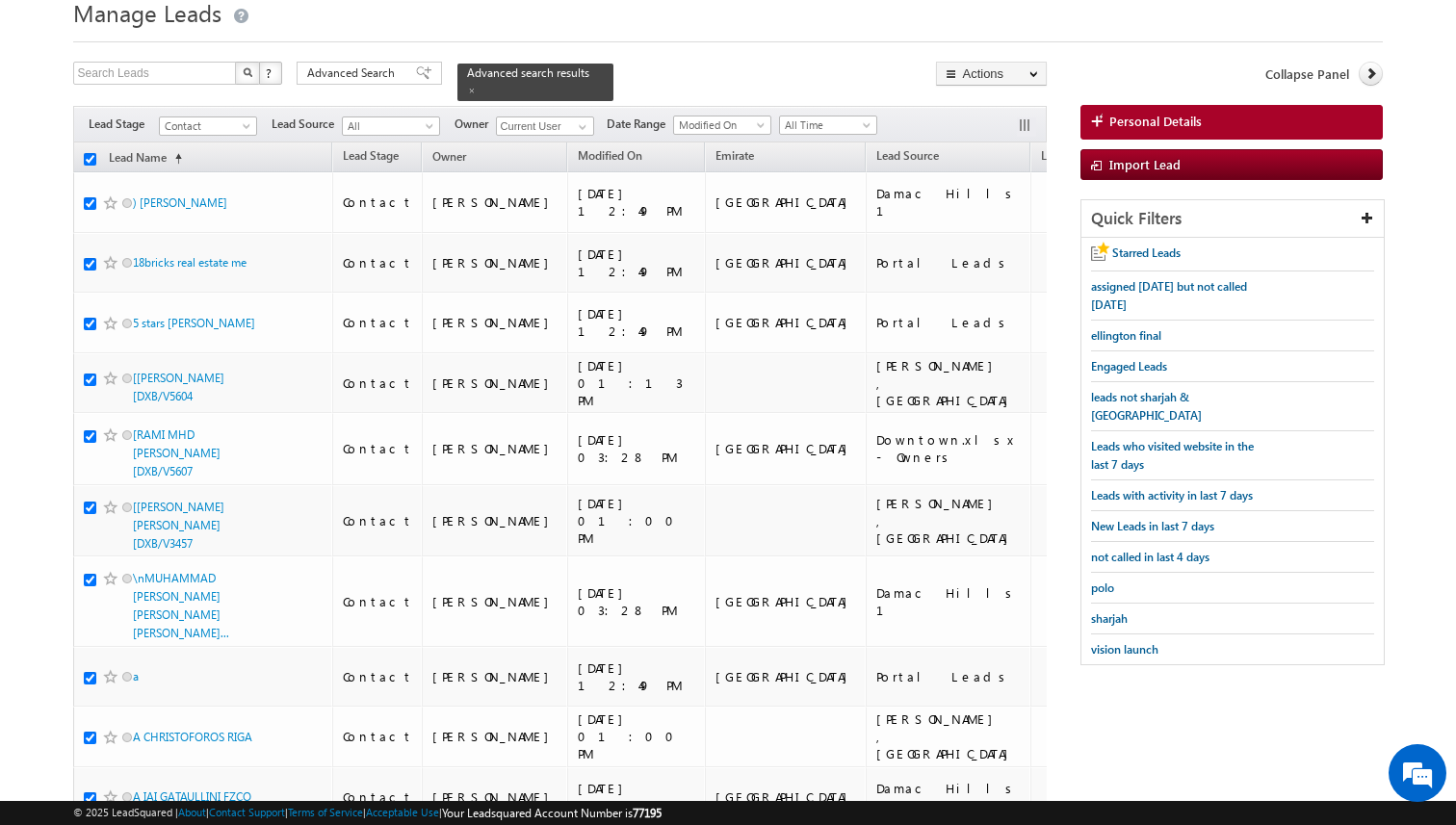
checkbox input "true"
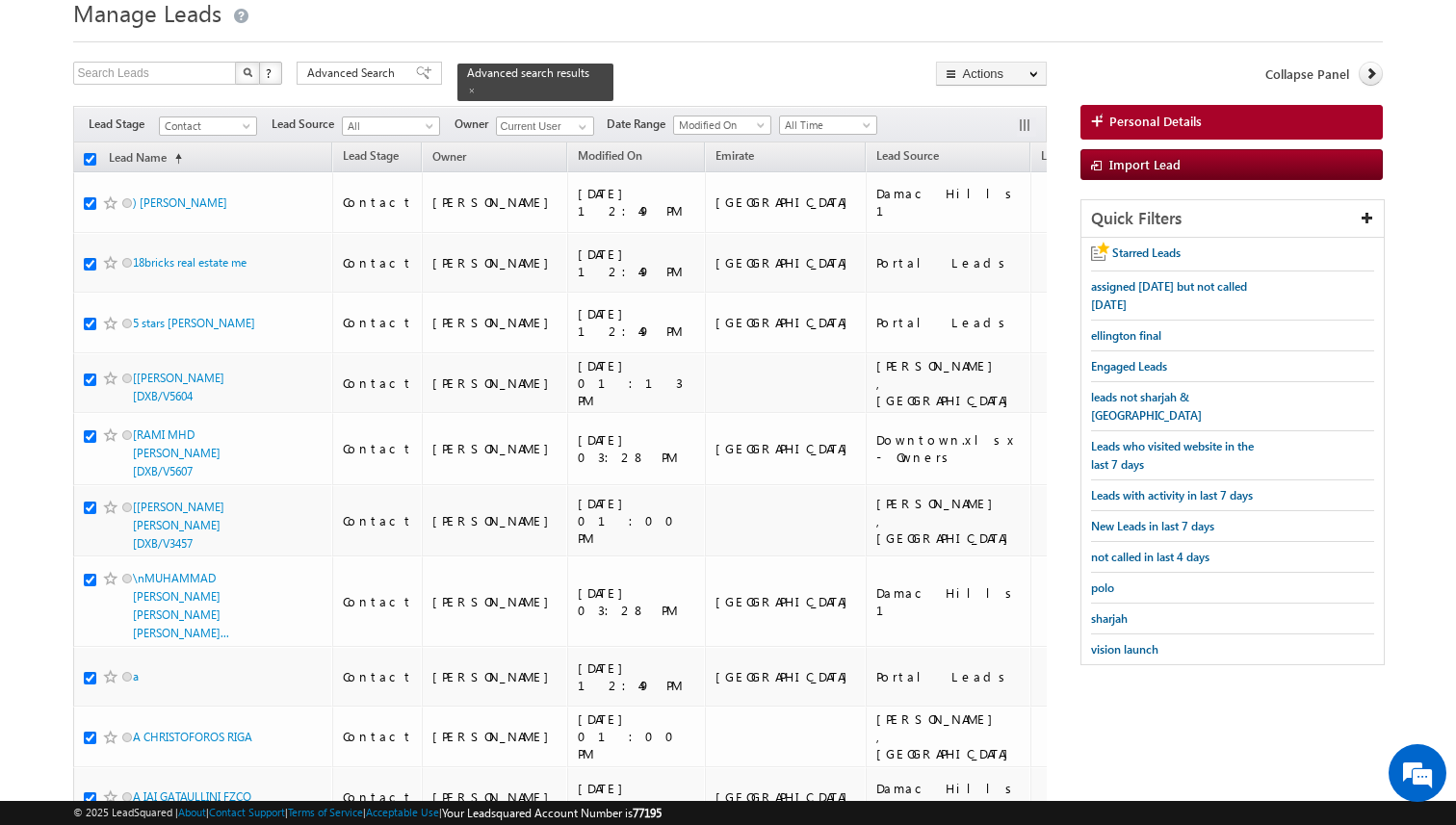
checkbox input "true"
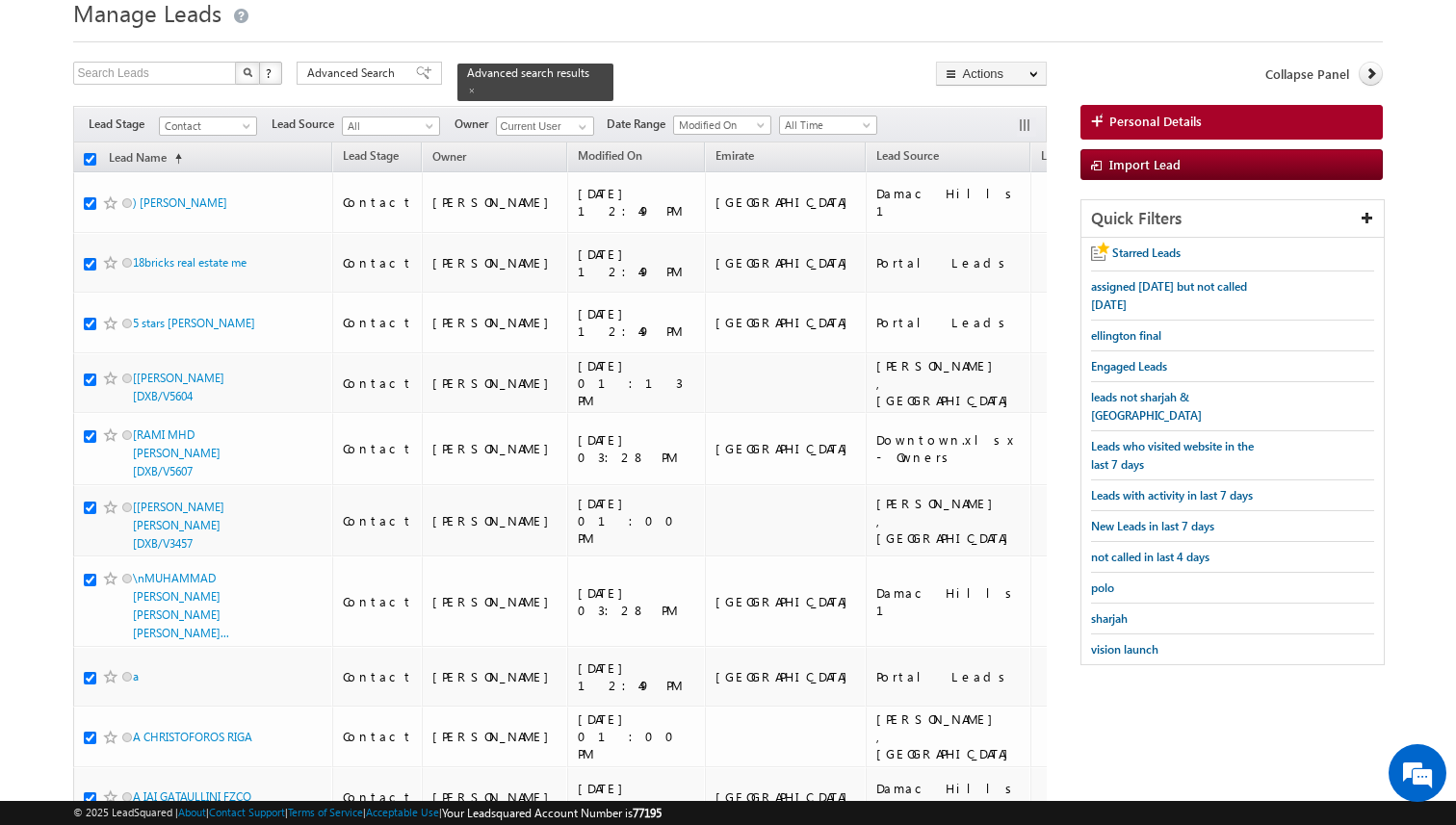
checkbox input "true"
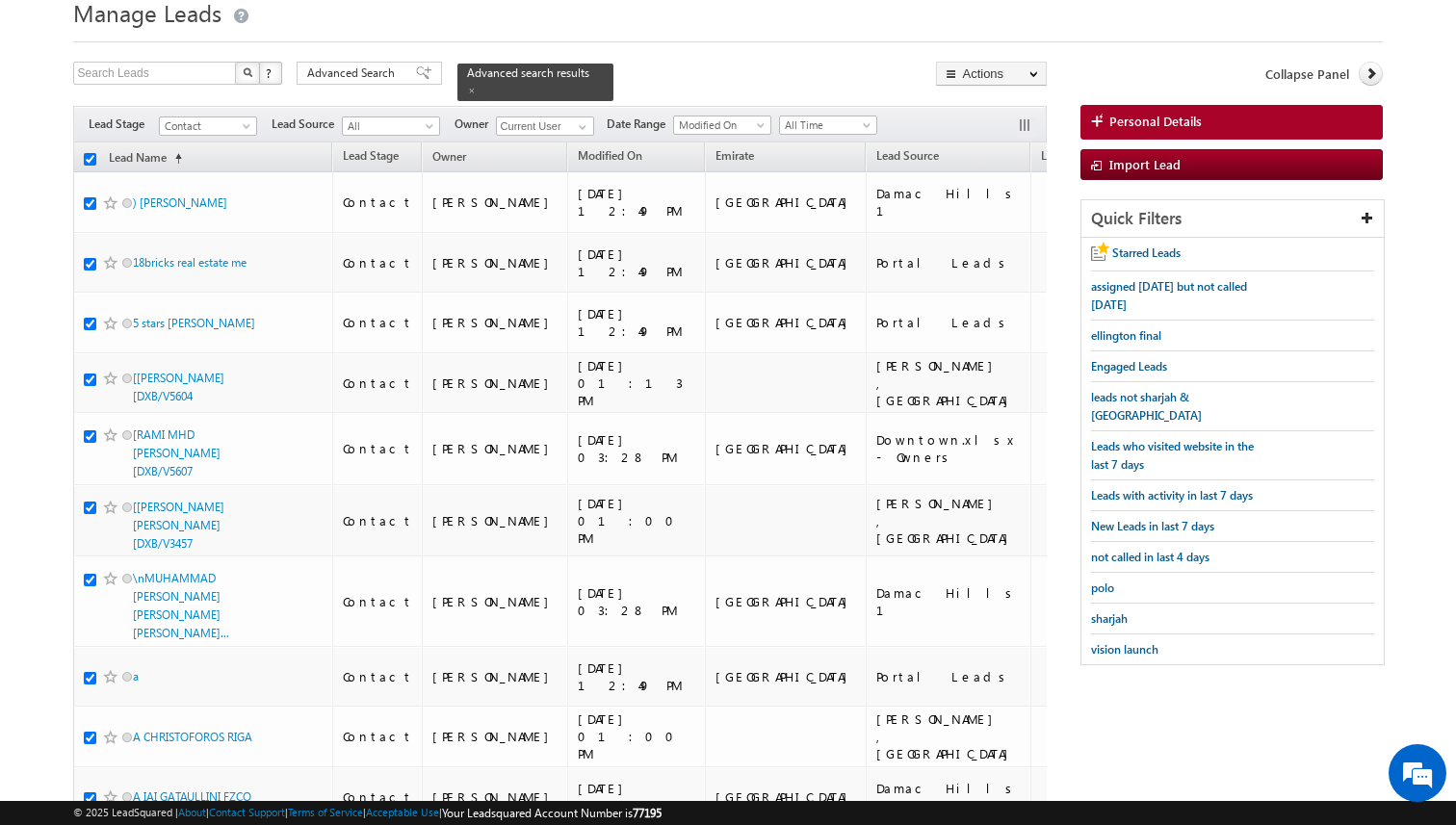
checkbox input "true"
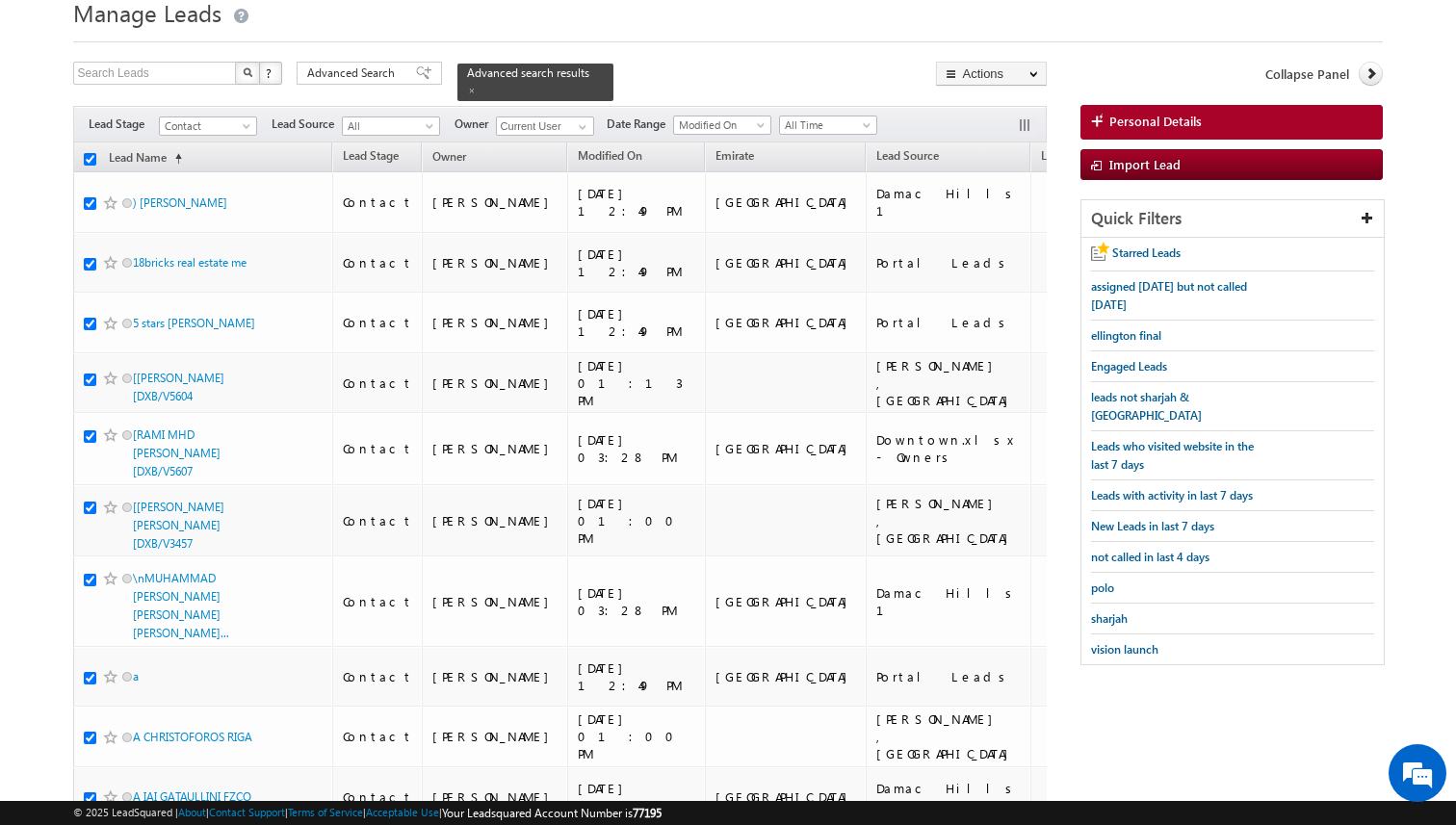
checkbox input "true"
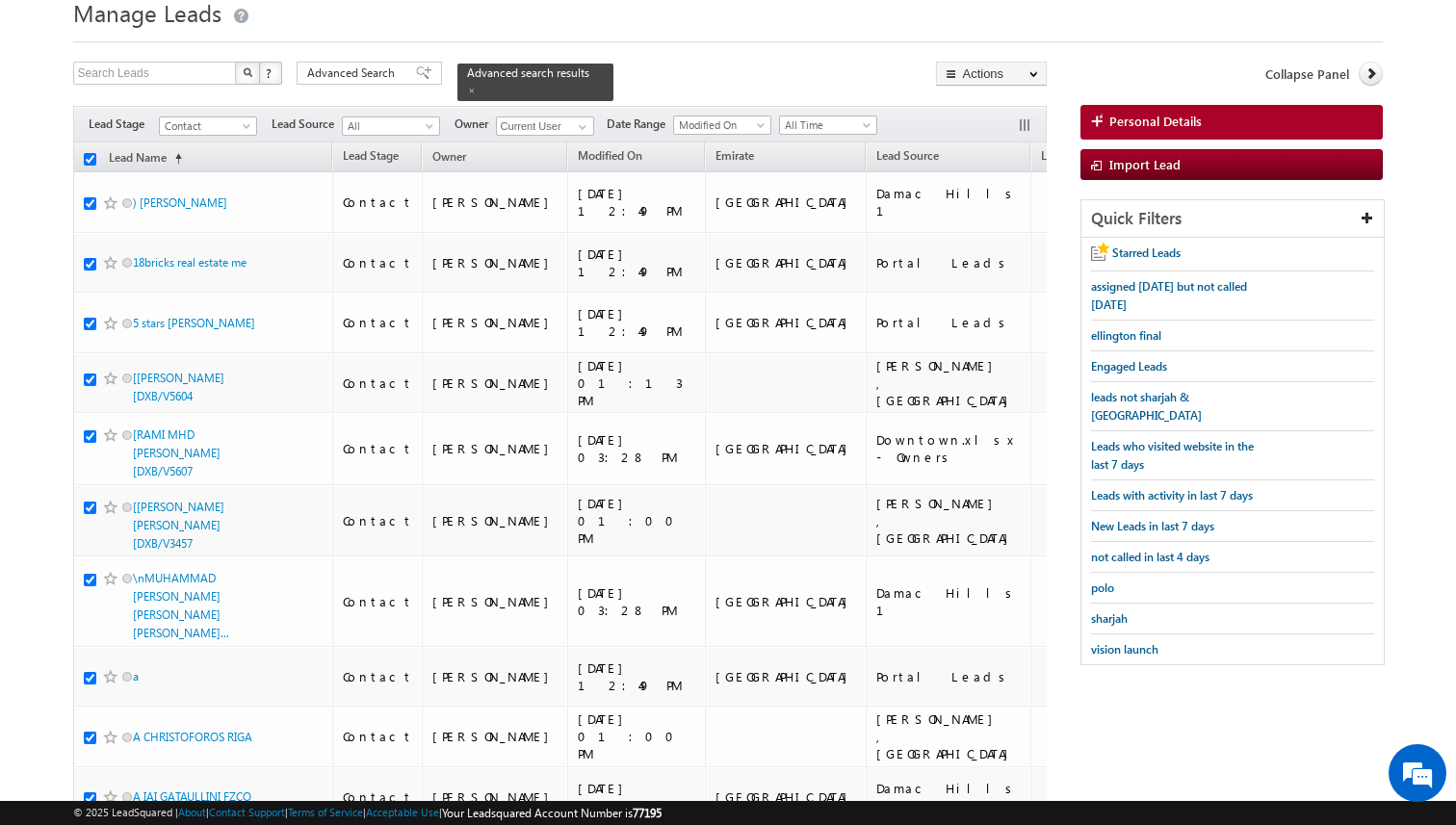
checkbox input "true"
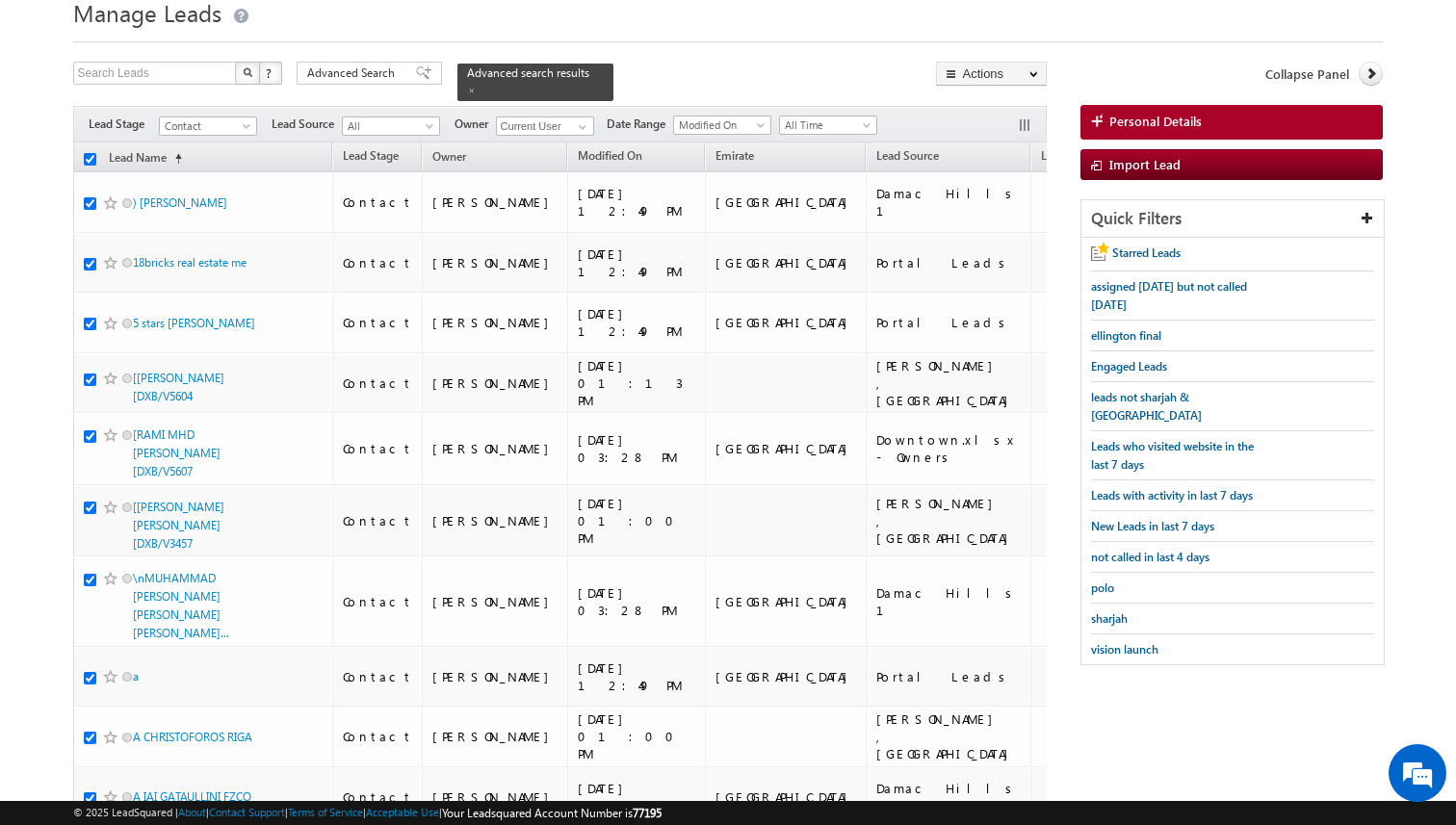
checkbox input "true"
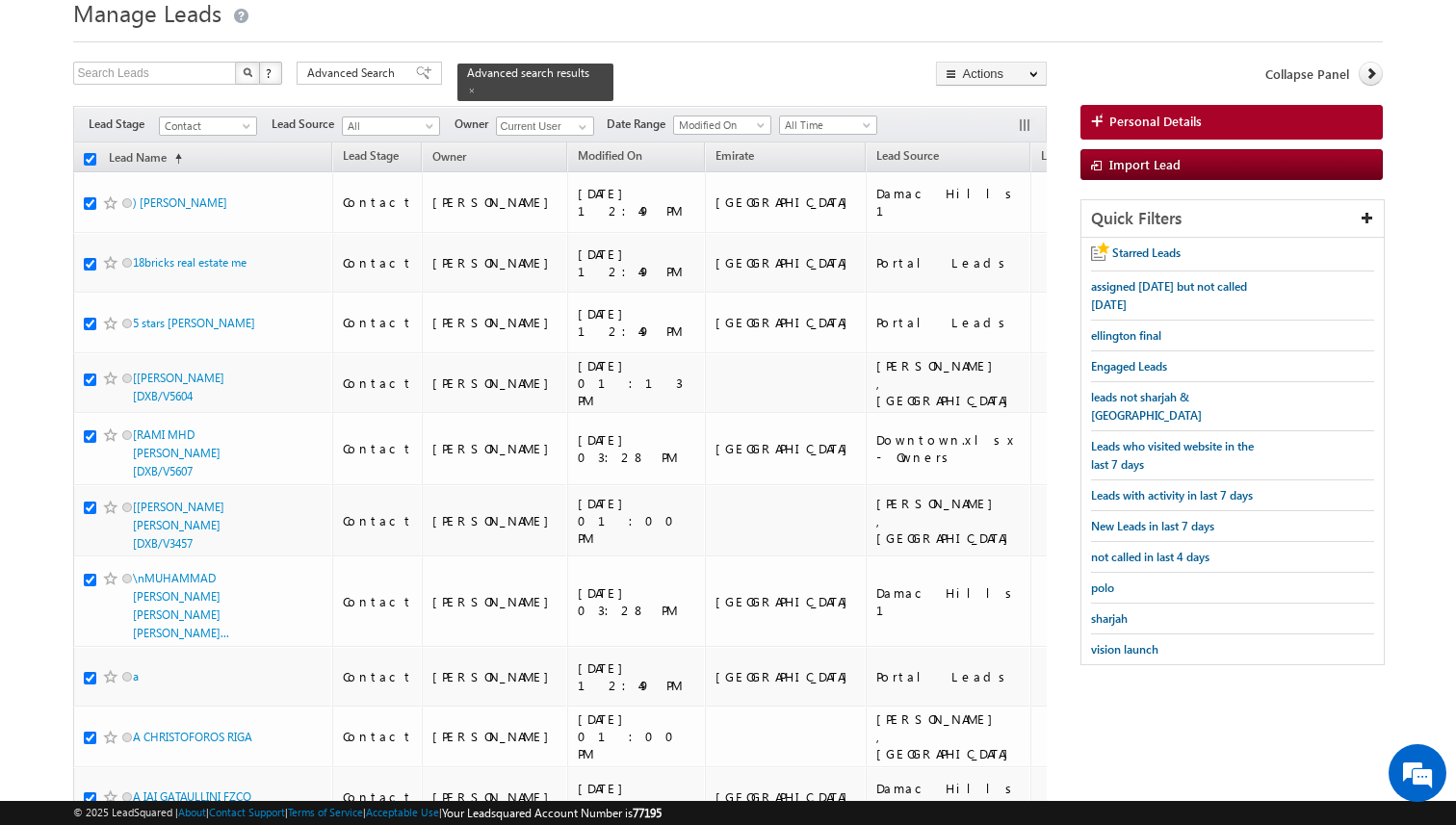
checkbox input "true"
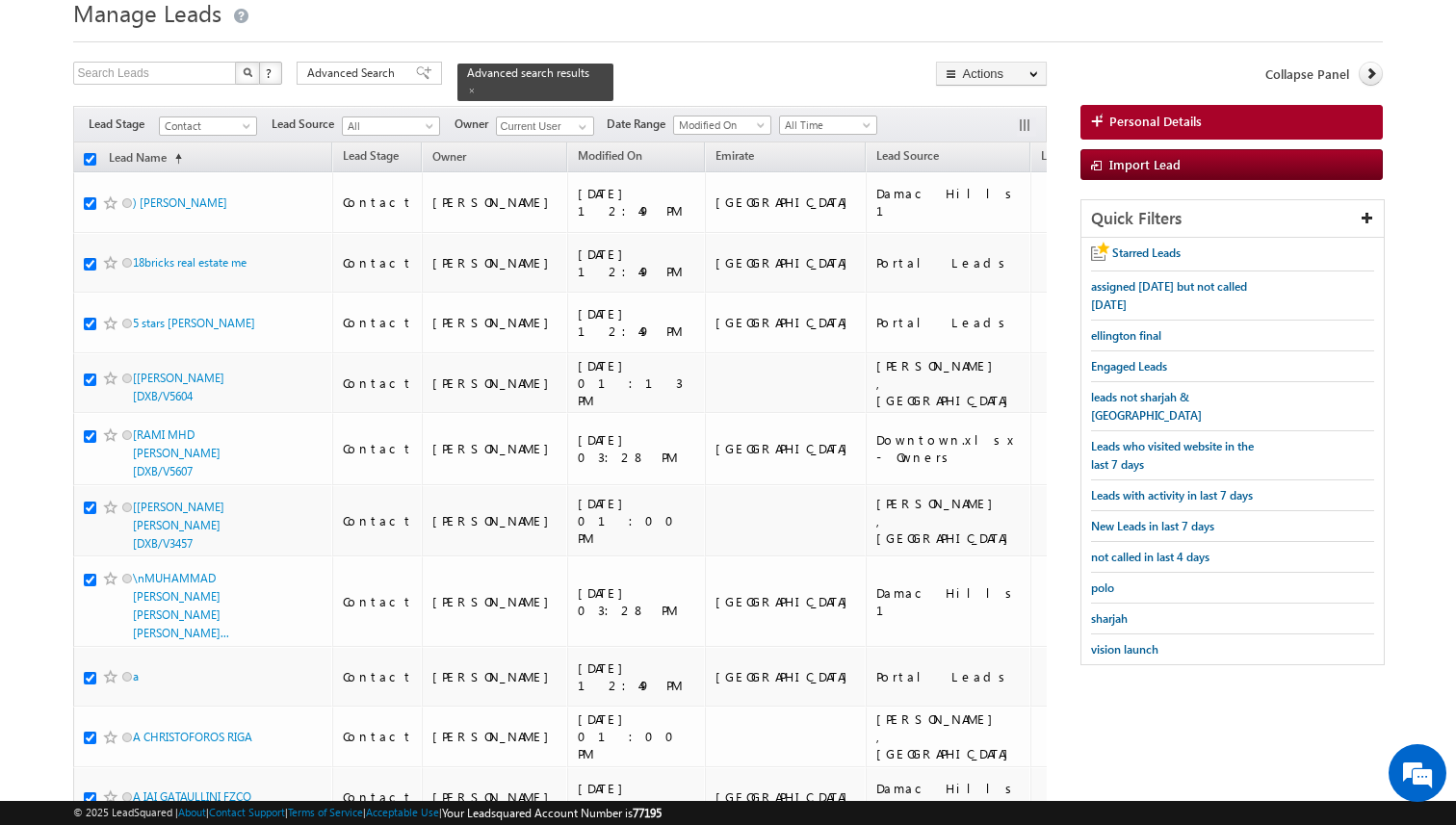
checkbox input "true"
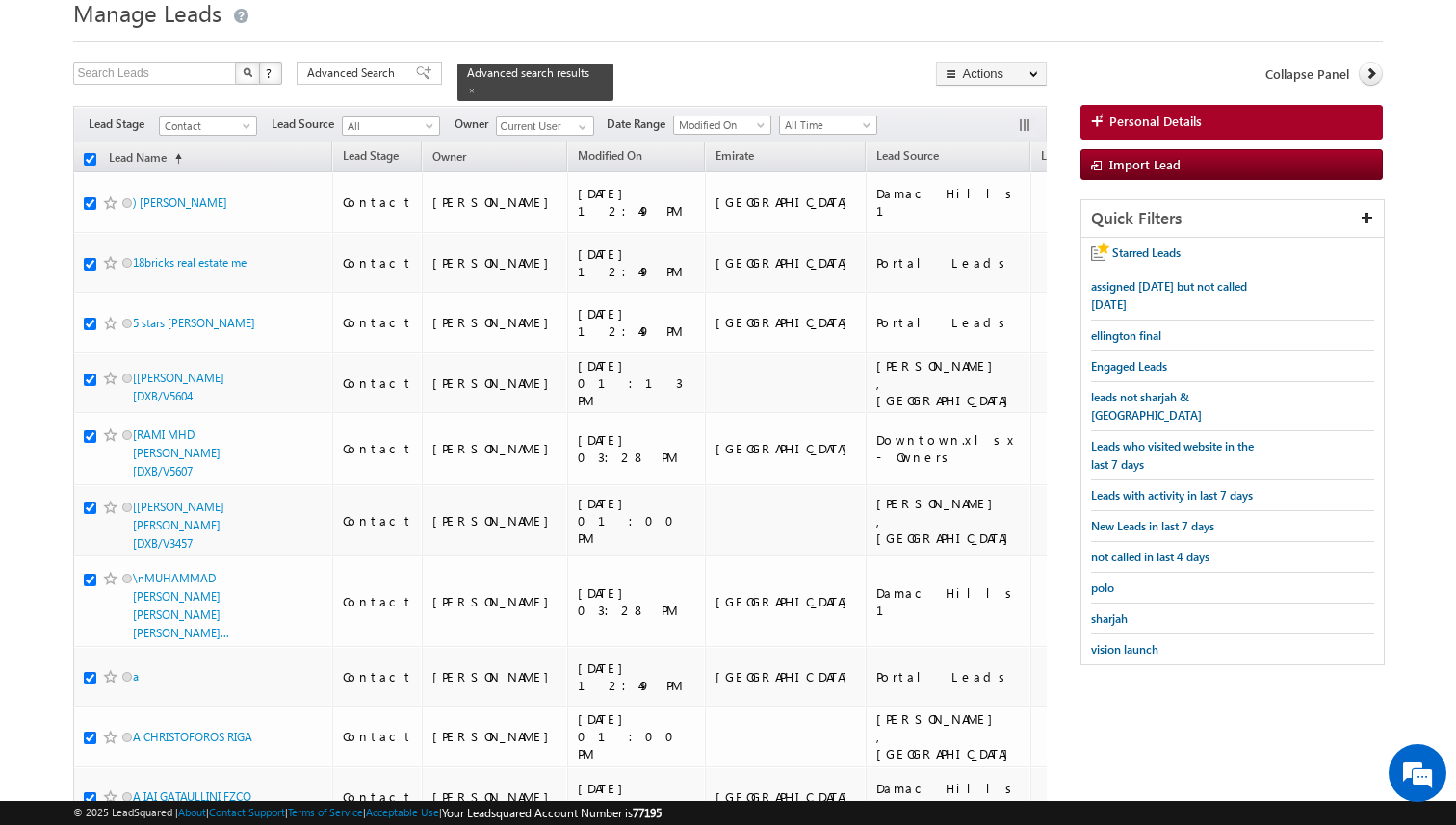
checkbox input "true"
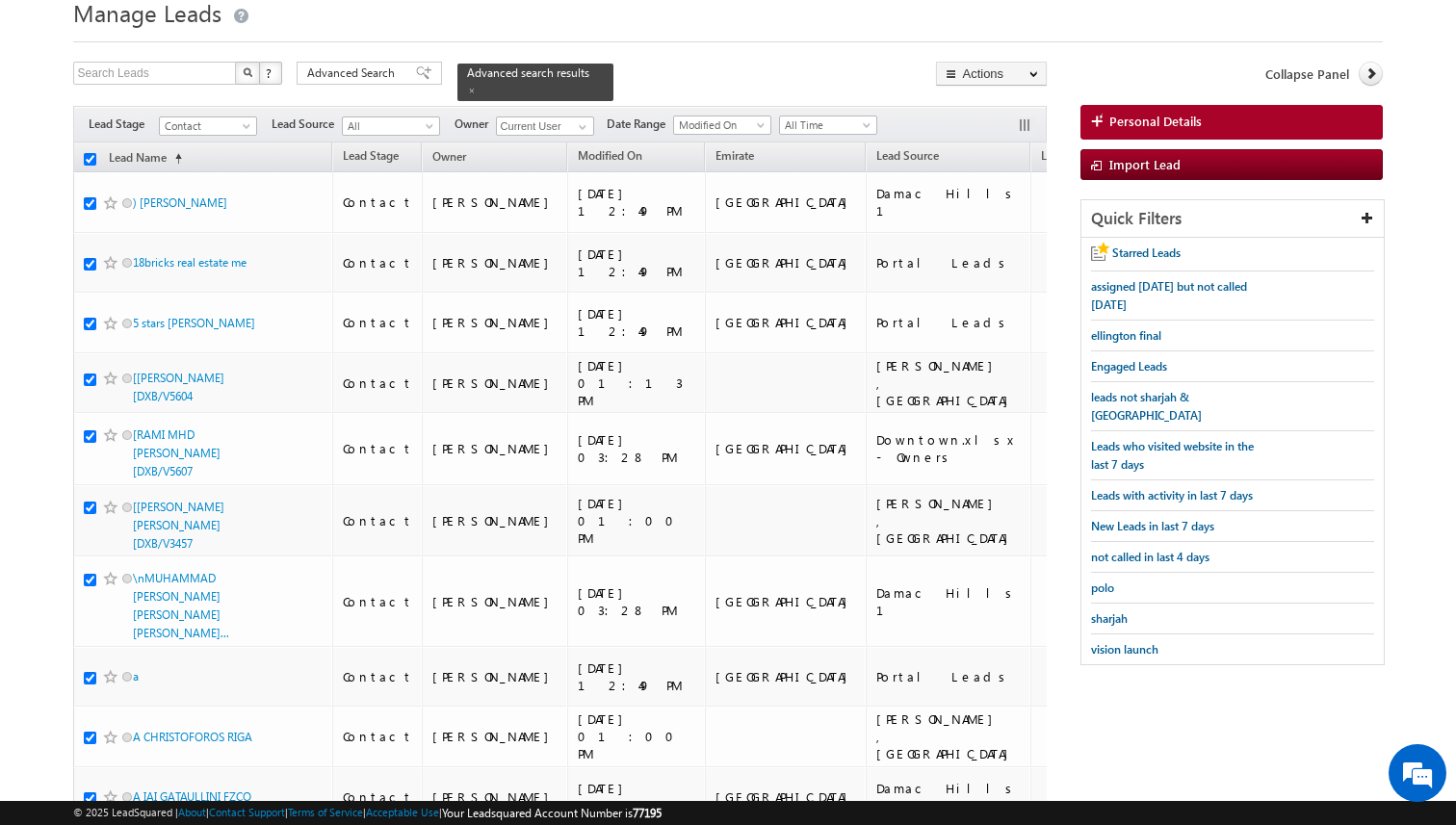
checkbox input "true"
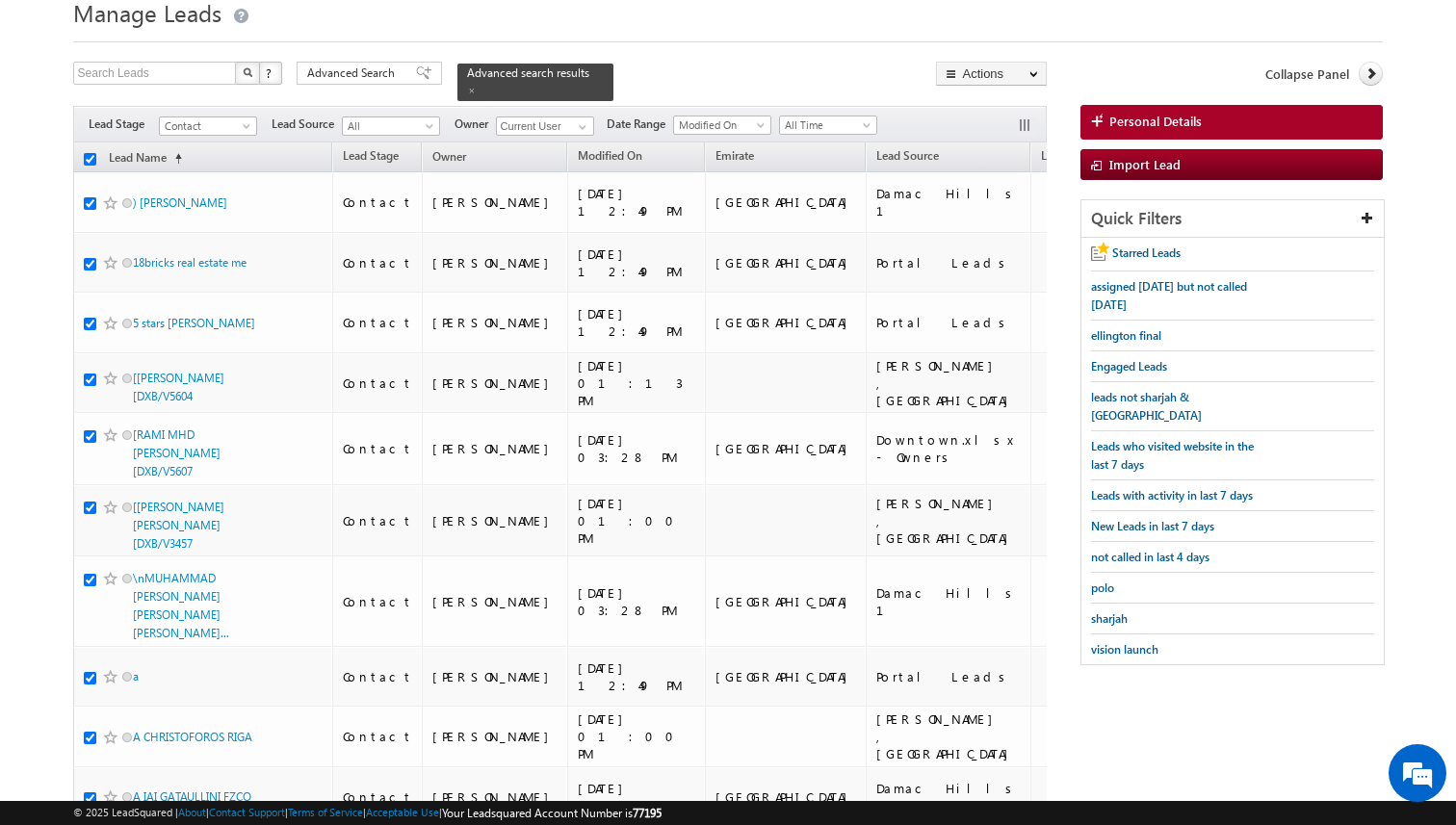
checkbox input "true"
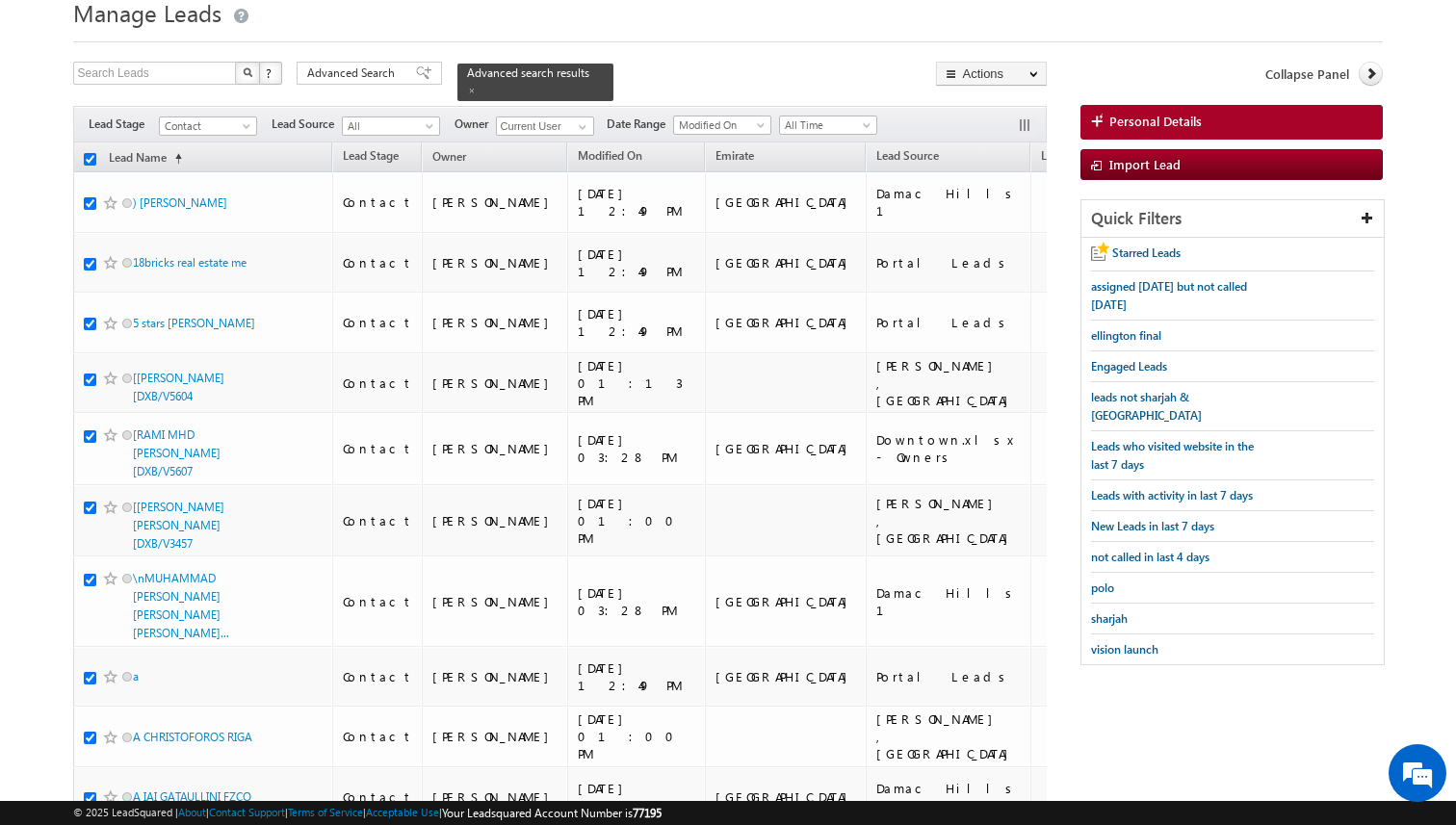
checkbox input "true"
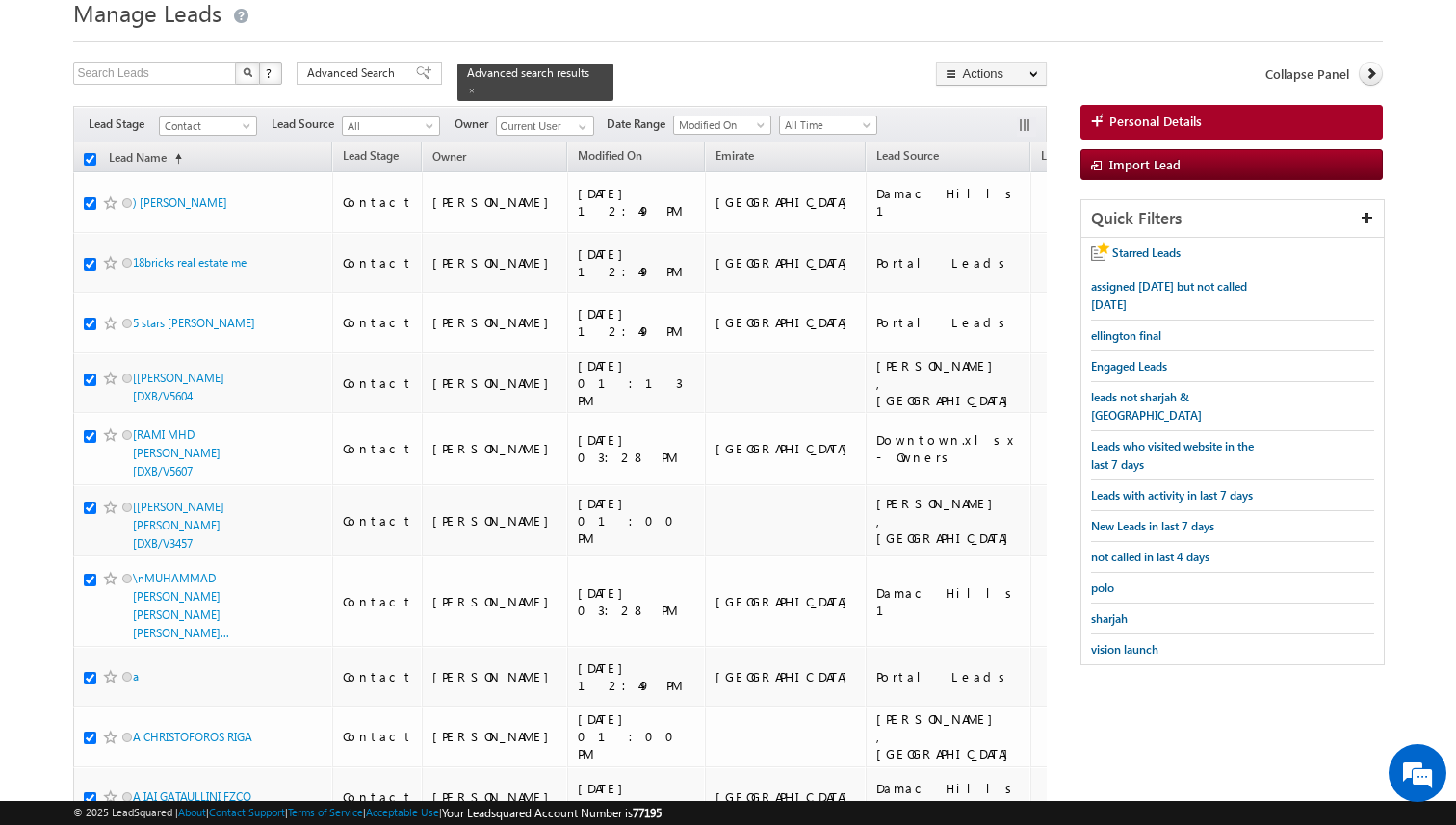
checkbox input "true"
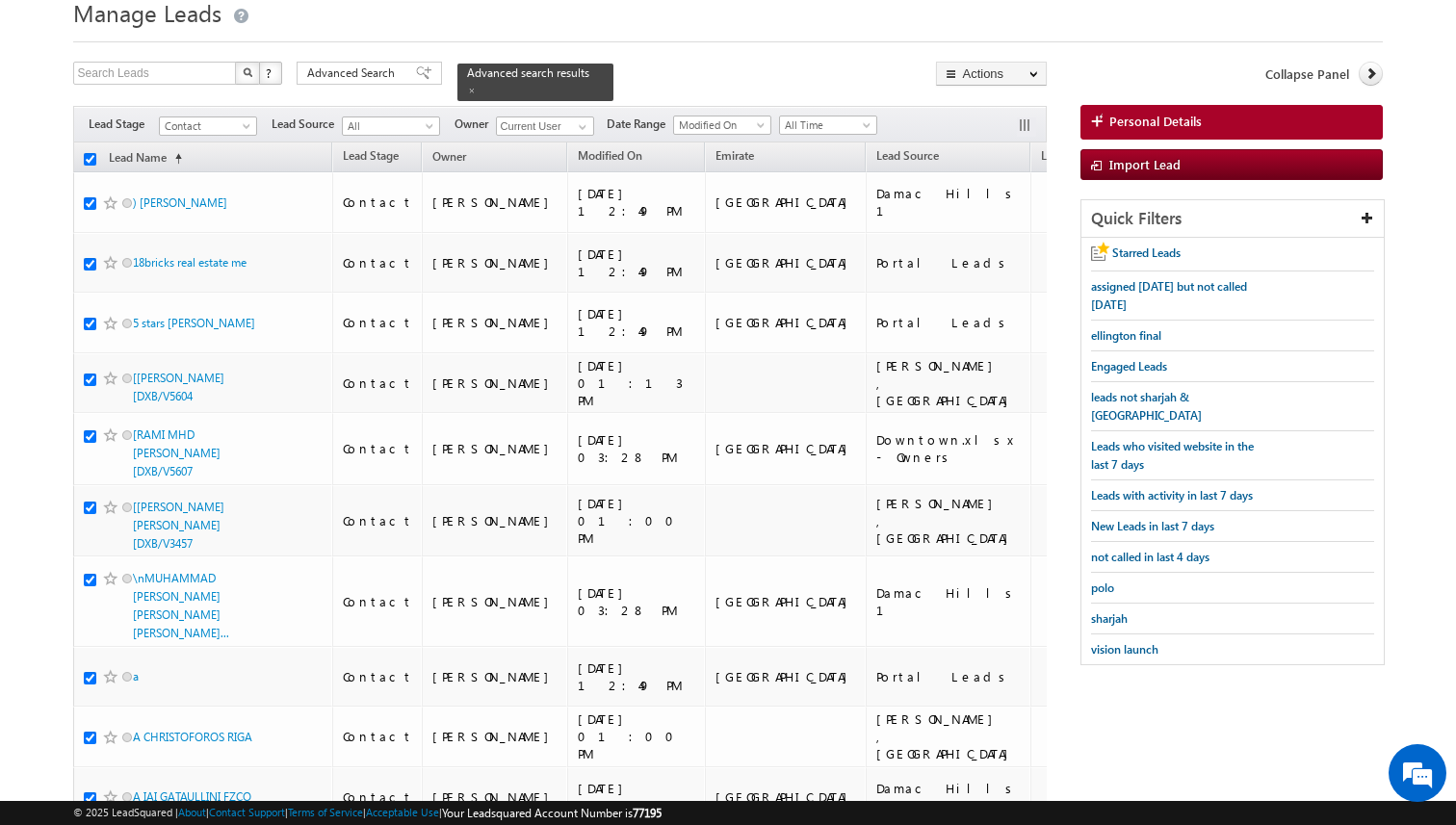
checkbox input "true"
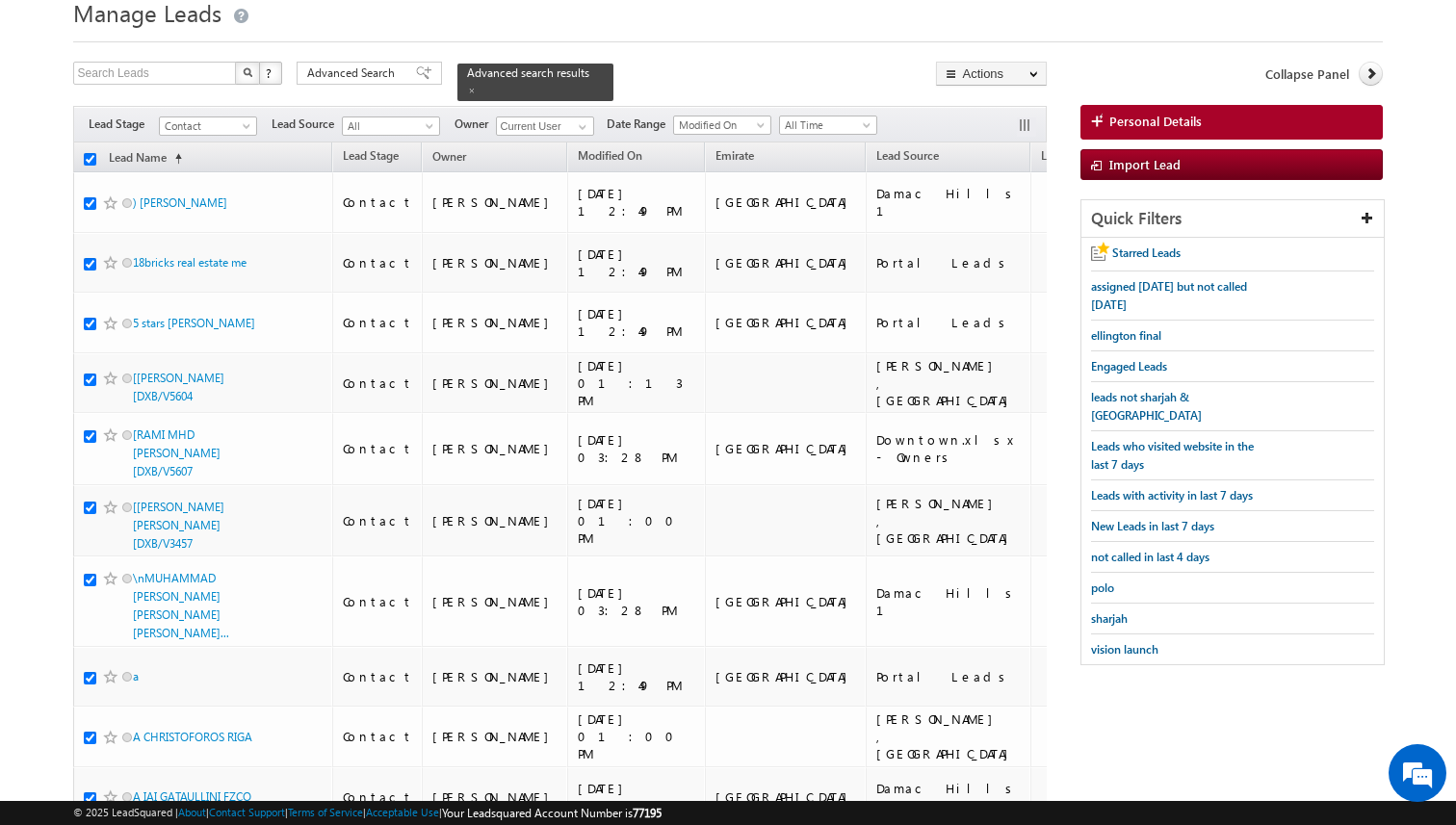
checkbox input "true"
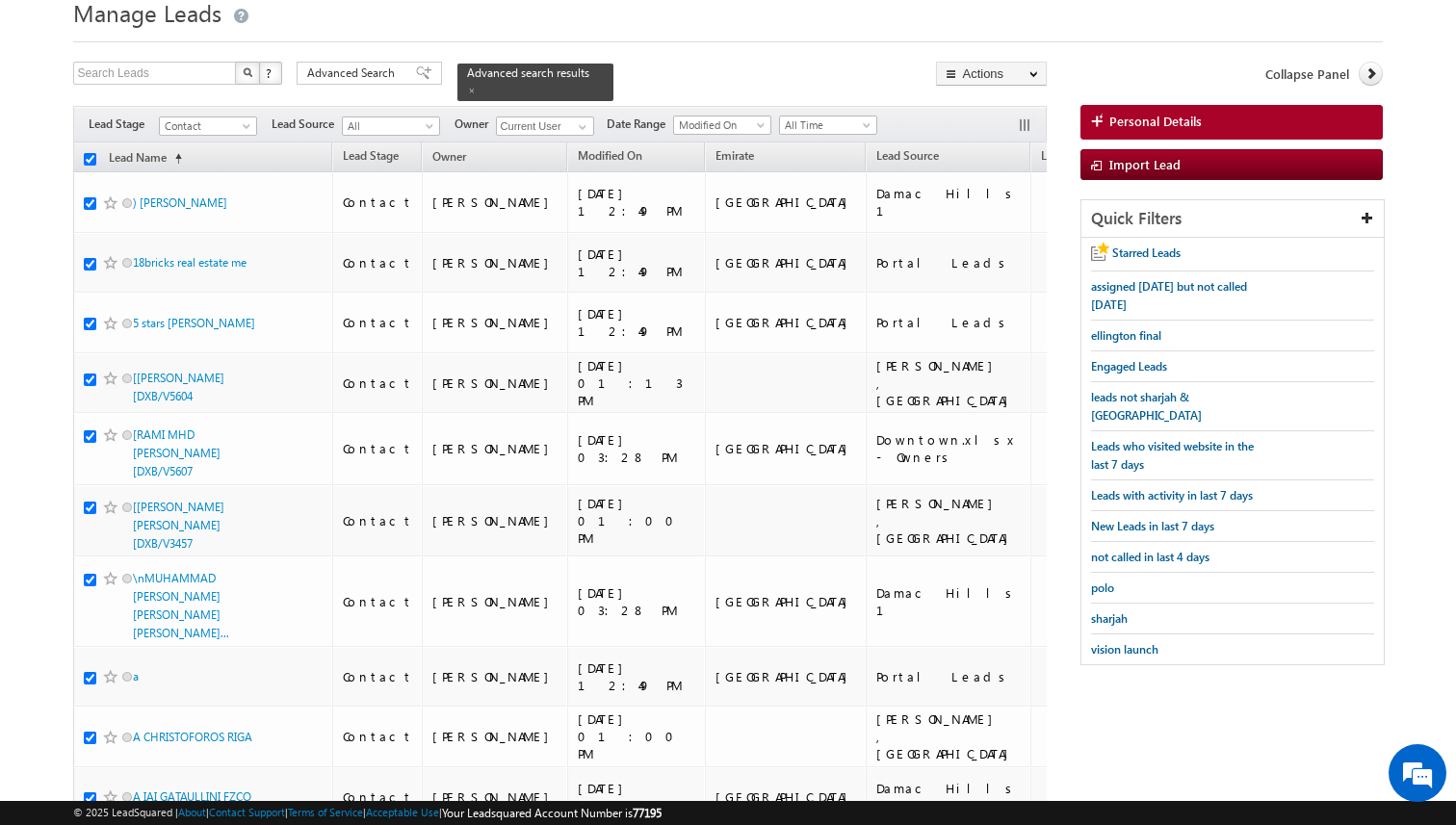
checkbox input "true"
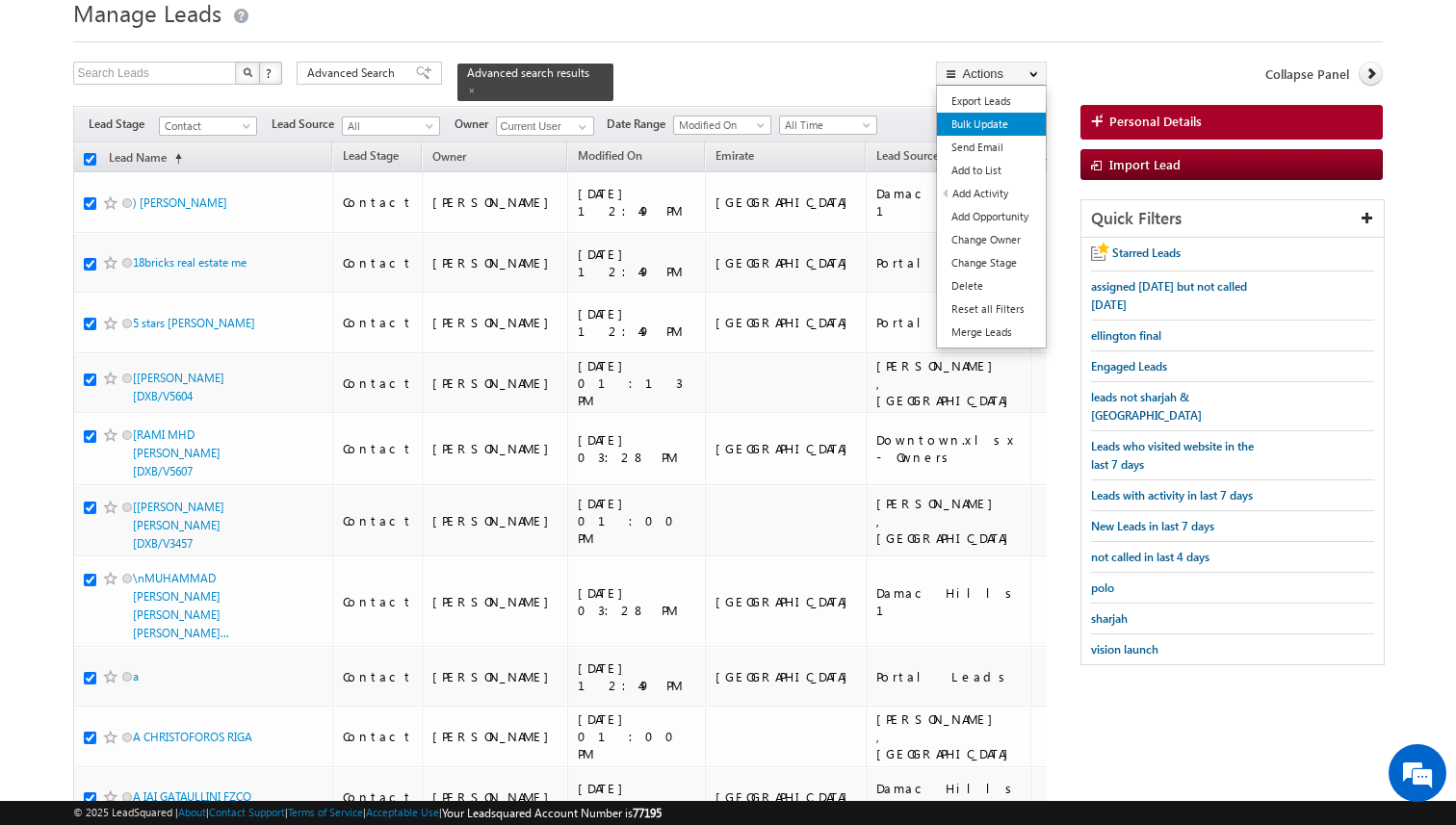
click at [985, 130] on link "Bulk Update" at bounding box center [991, 123] width 108 height 23
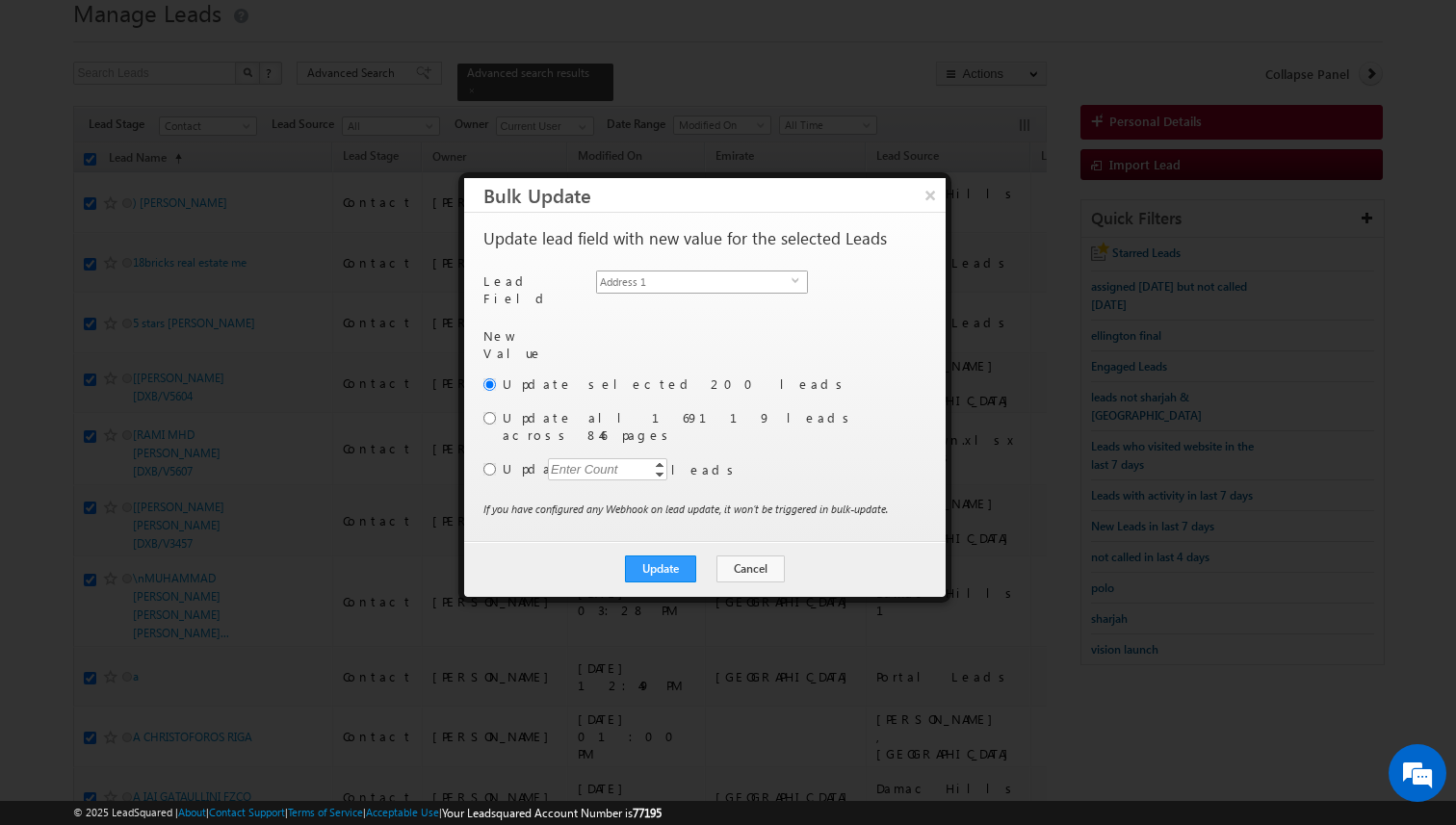
click at [714, 282] on span "Address 1" at bounding box center [695, 281] width 195 height 21
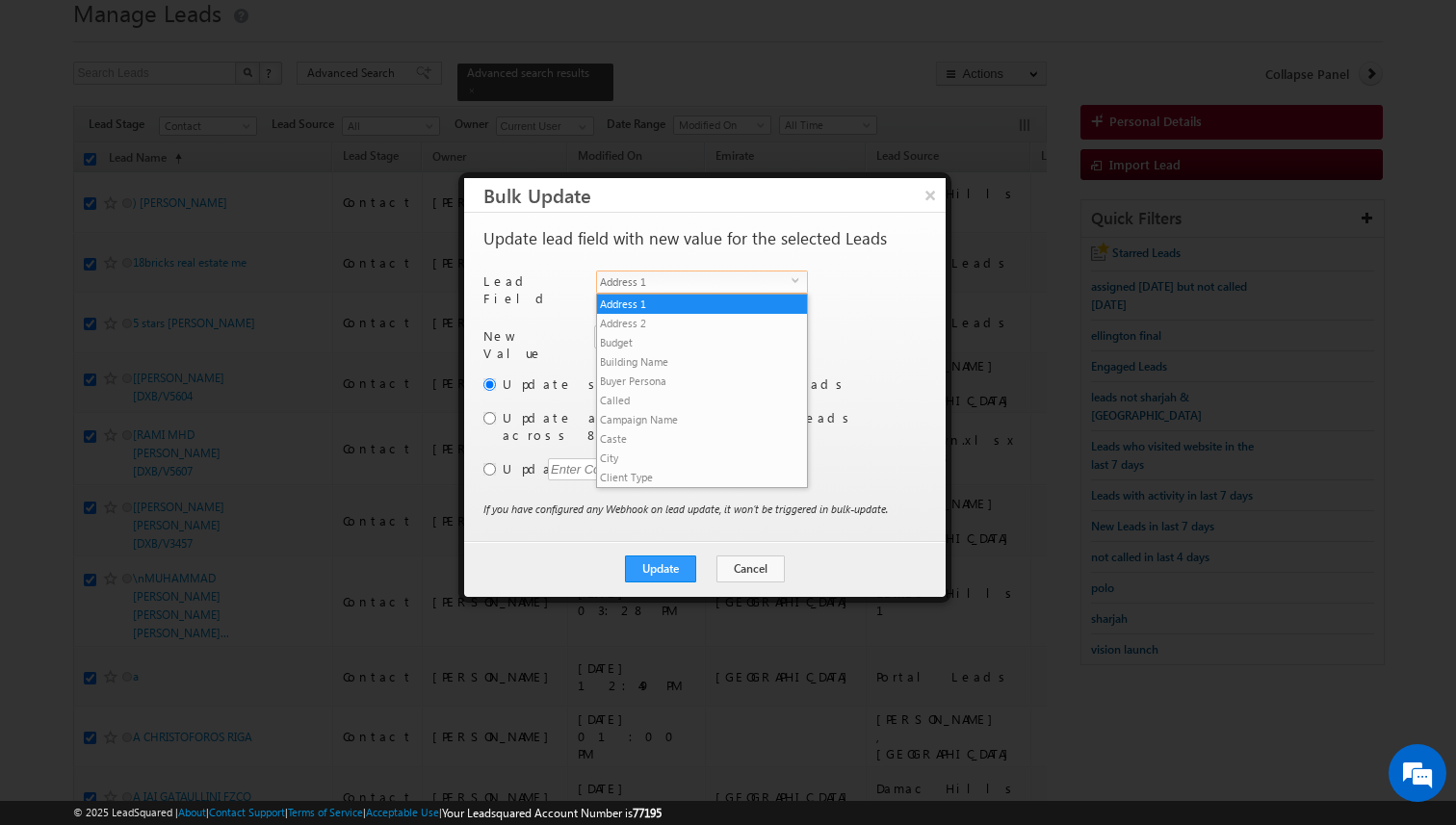
scroll to position [752, 0]
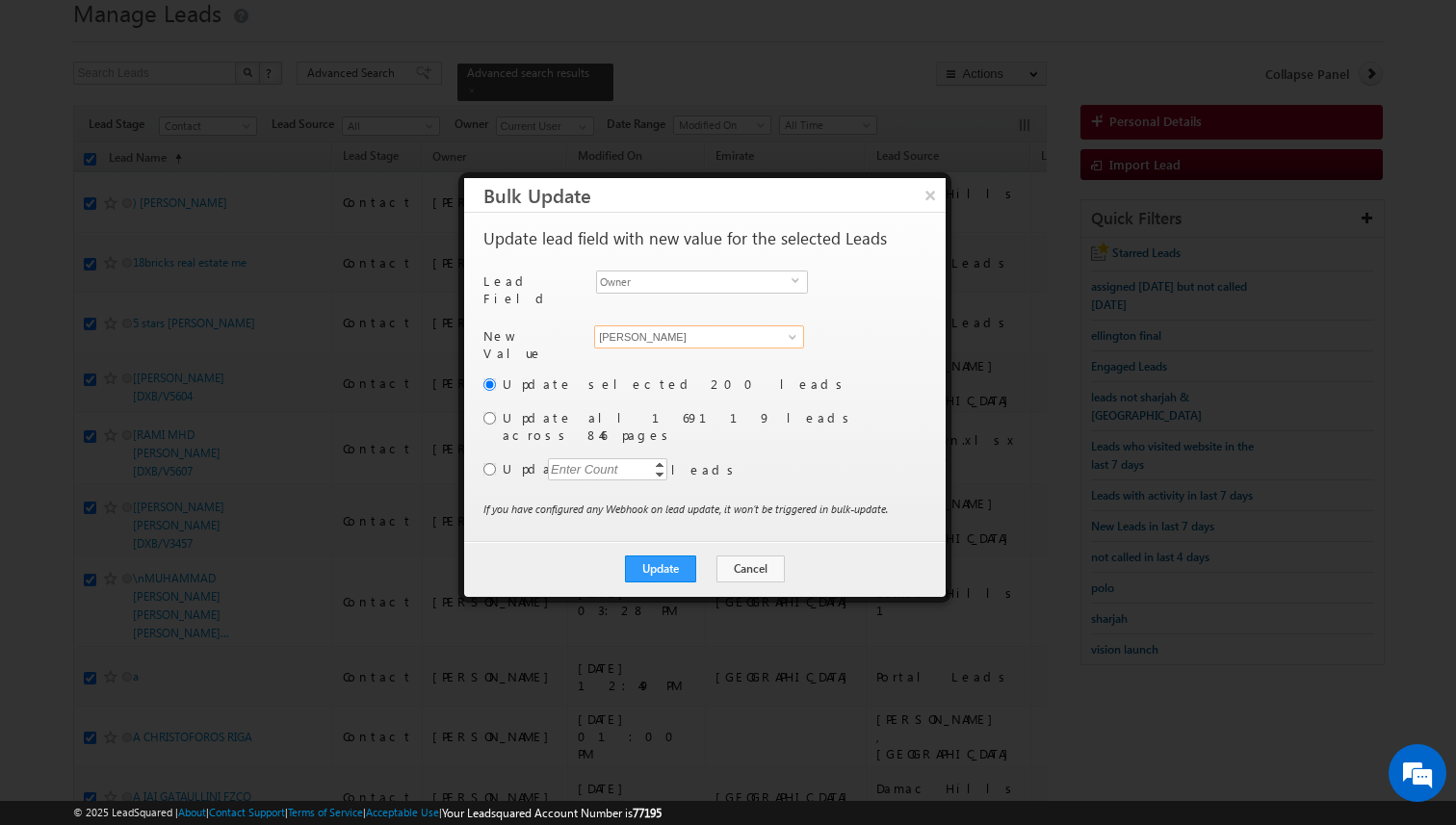
click at [665, 327] on input "[PERSON_NAME]" at bounding box center [699, 336] width 210 height 23
click at [492, 463] on input "radio" at bounding box center [489, 469] width 13 height 13
click at [564, 458] on div "Enter Count" at bounding box center [584, 469] width 74 height 22
click at [649, 556] on button "Update" at bounding box center [661, 569] width 72 height 27
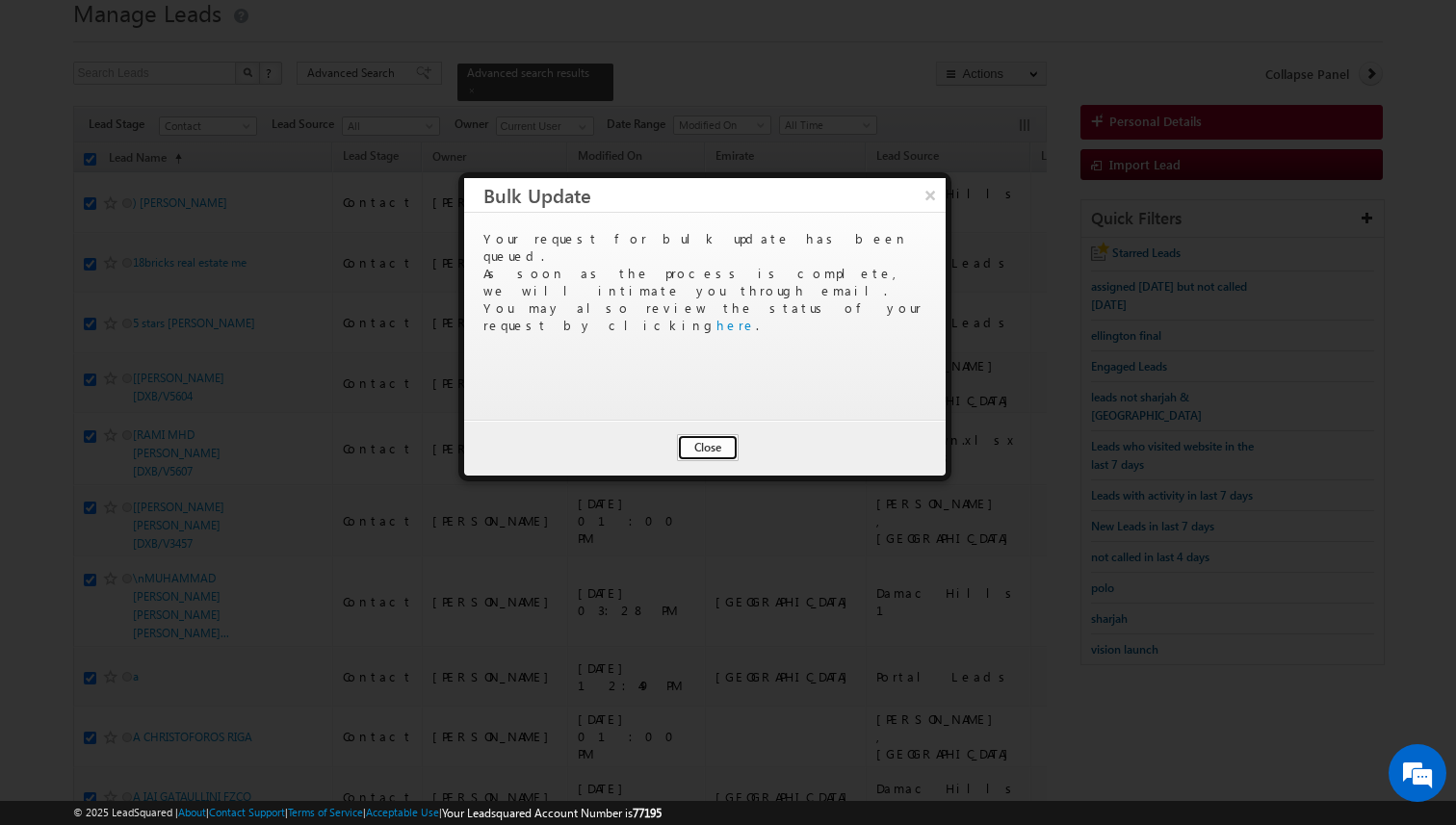
click at [712, 443] on button "Close" at bounding box center [708, 447] width 62 height 27
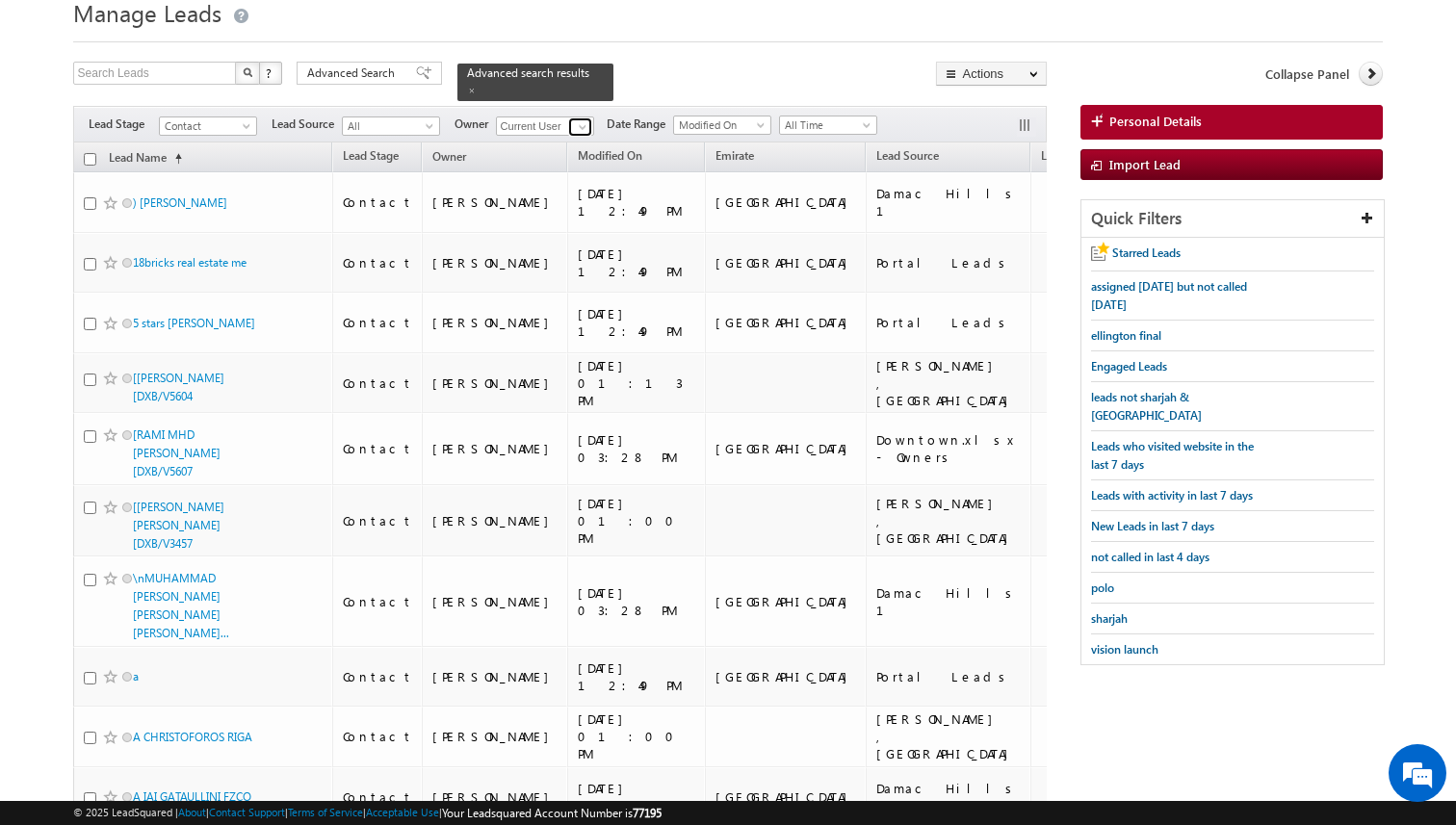
click at [586, 129] on span at bounding box center [582, 127] width 16 height 16
click at [615, 80] on div "Search Leads X ? 169119 results found Advanced Search Advanced Search Advanced …" at bounding box center [561, 82] width 974 height 40
